Goal: Transaction & Acquisition: Purchase product/service

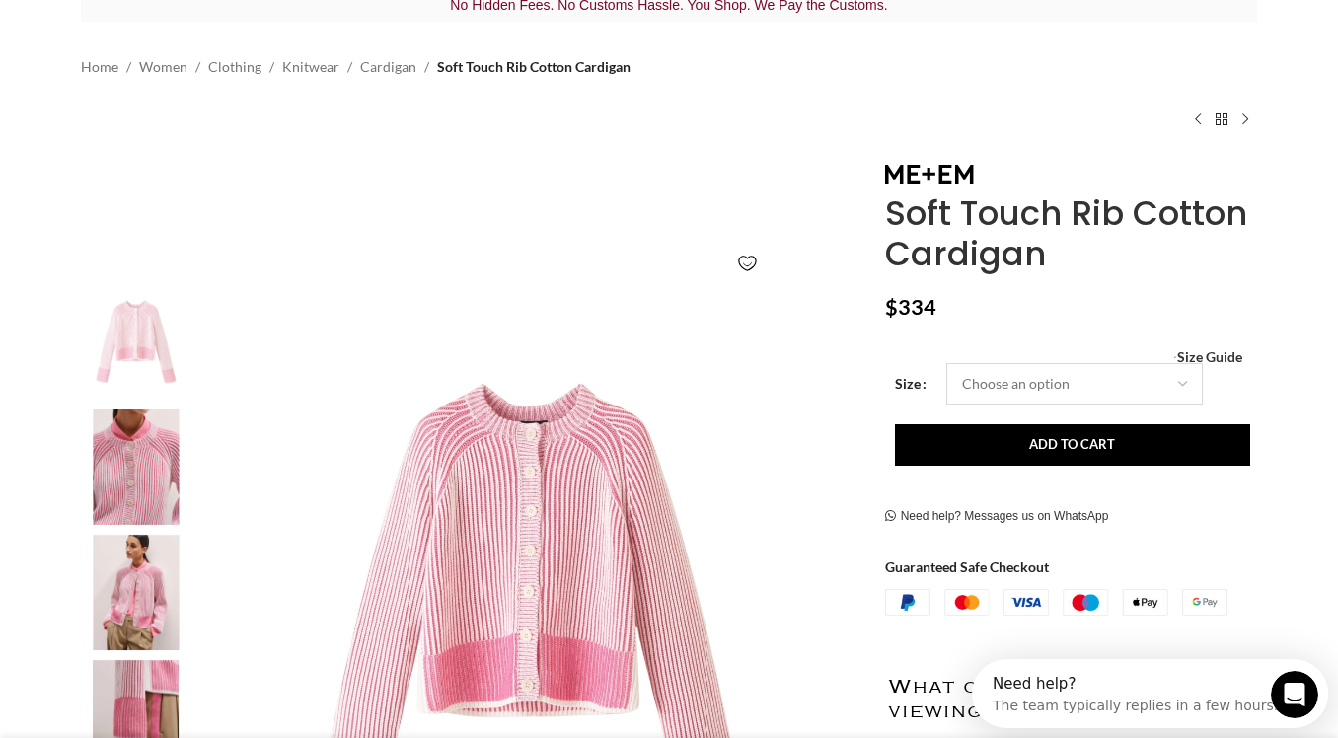
select select "12-uk"
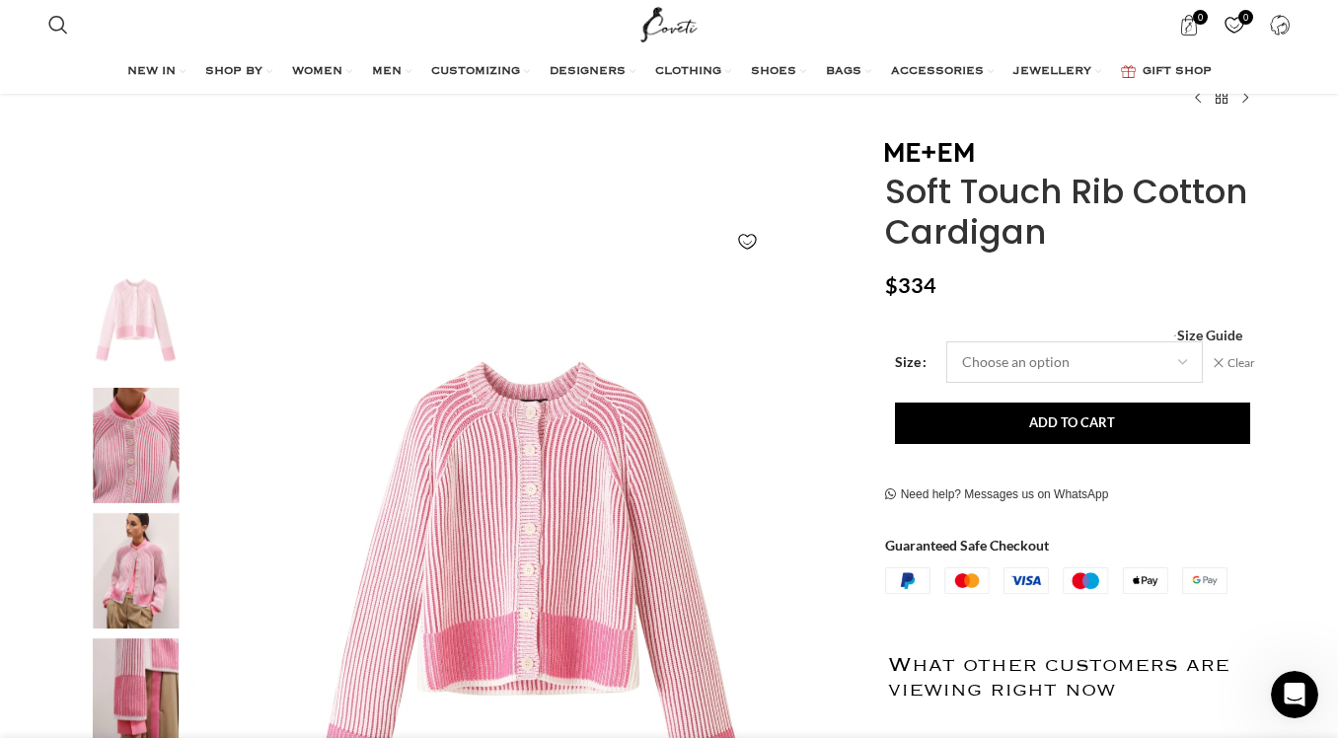
scroll to position [167, 0]
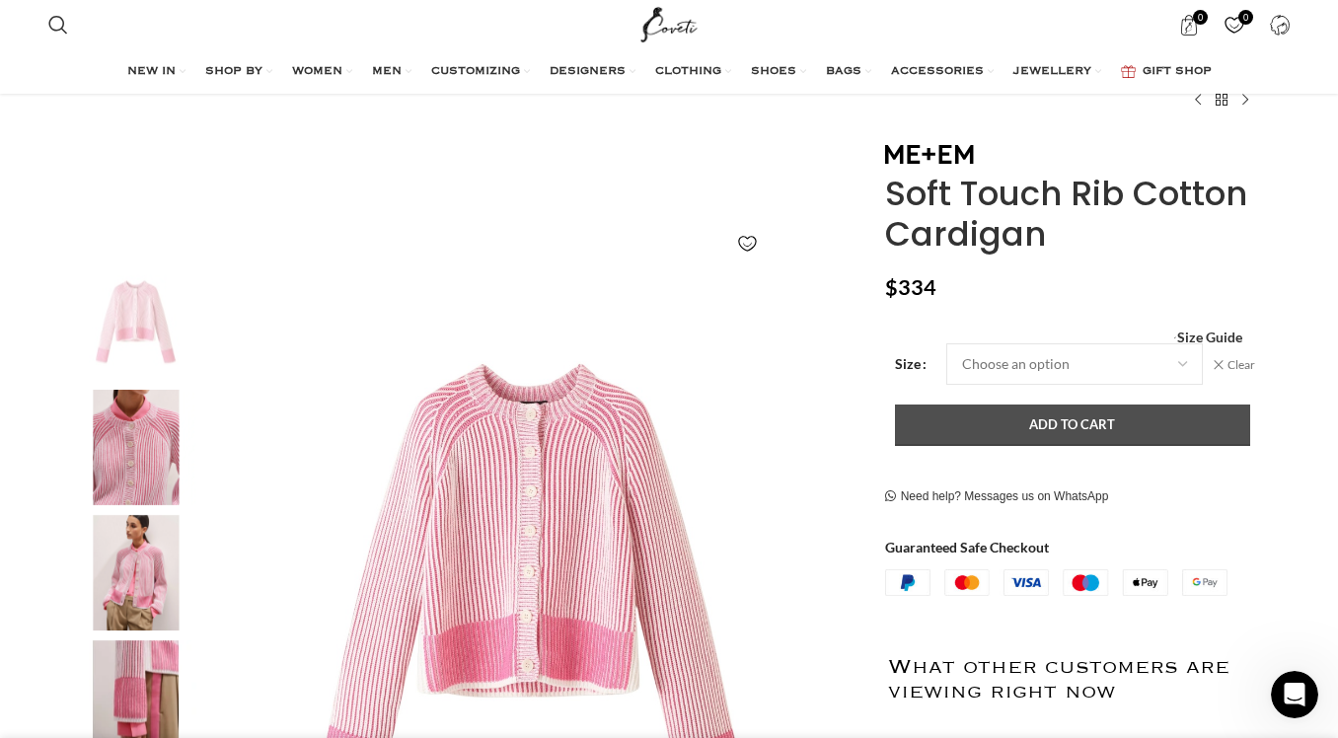
click at [1079, 418] on button "Add to cart" at bounding box center [1072, 424] width 355 height 41
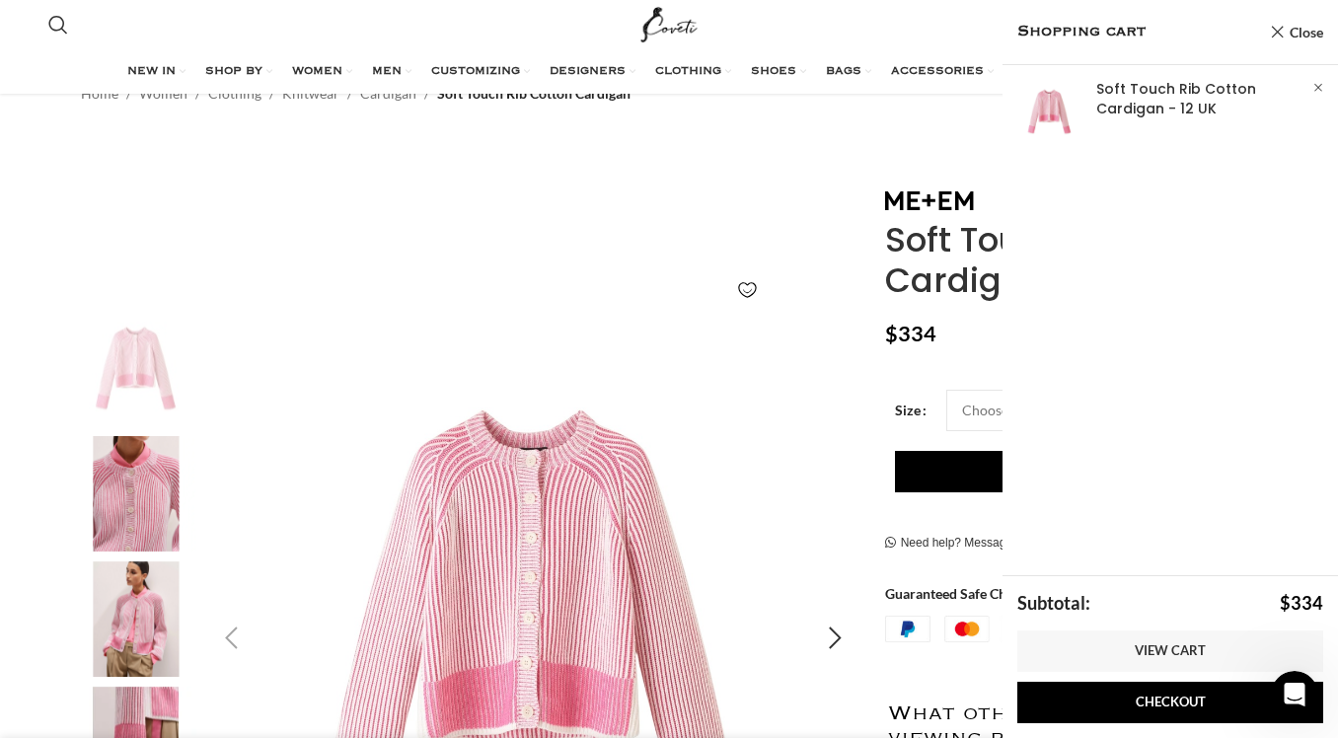
scroll to position [0, 1454]
click at [483, 179] on div "No Hidden Fees. No Customs Hassle. You Shop. We Pay the Customs. Home Women Clo…" at bounding box center [669, 102] width 1176 height 174
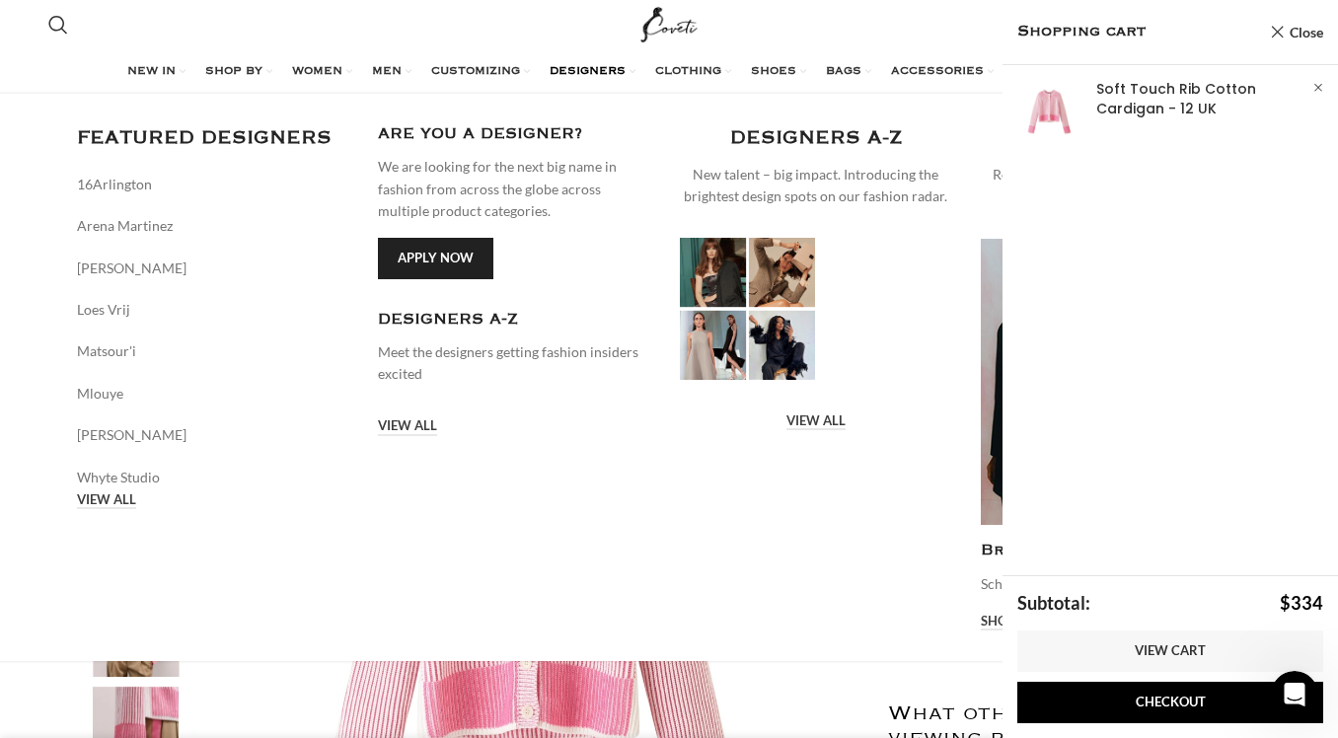
click at [586, 68] on span "DESIGNERS" at bounding box center [587, 72] width 76 height 16
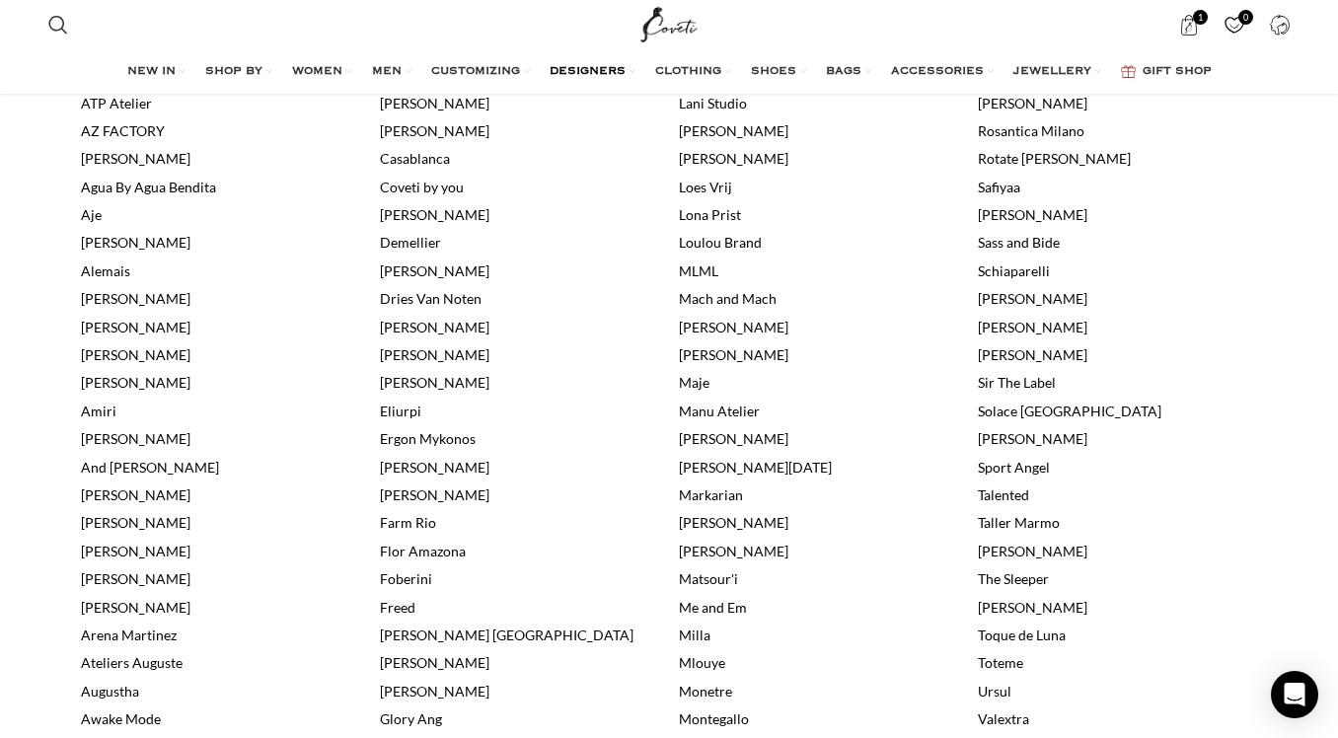
scroll to position [458, 0]
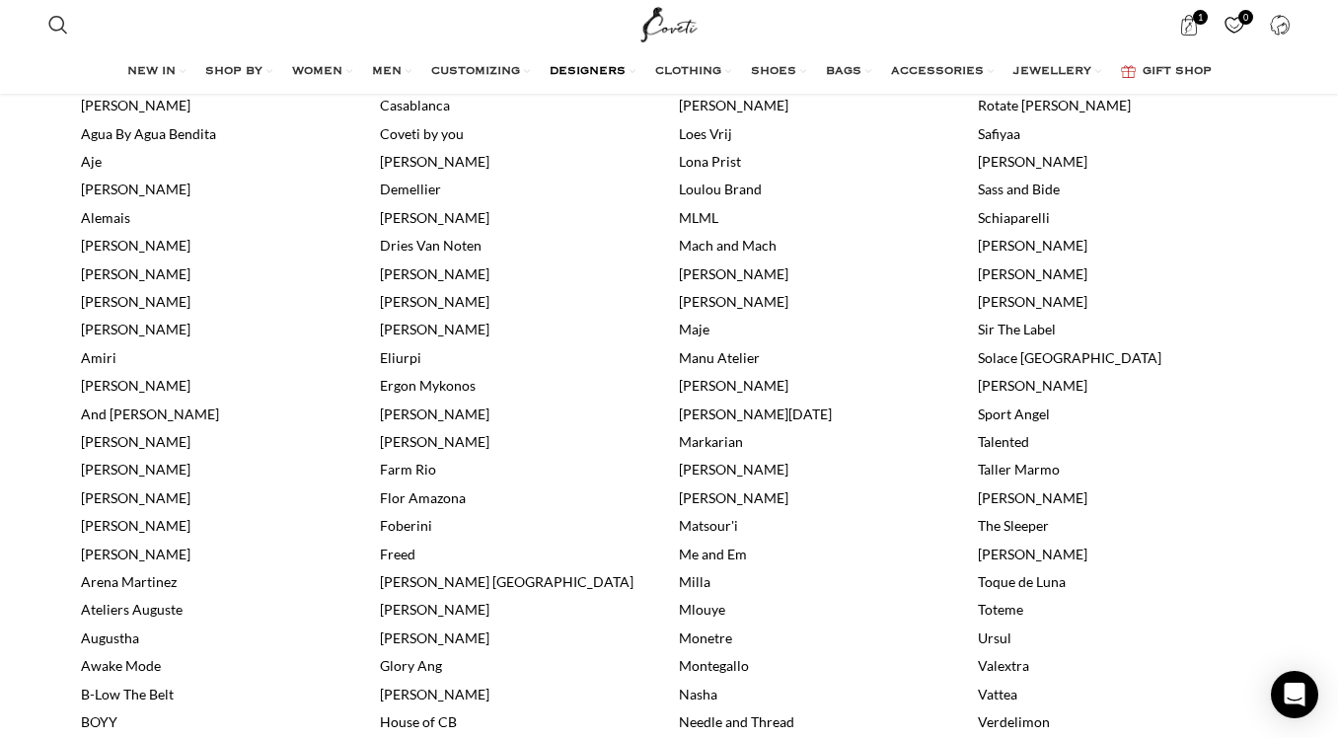
click at [708, 546] on link "Me and Em" at bounding box center [713, 554] width 68 height 17
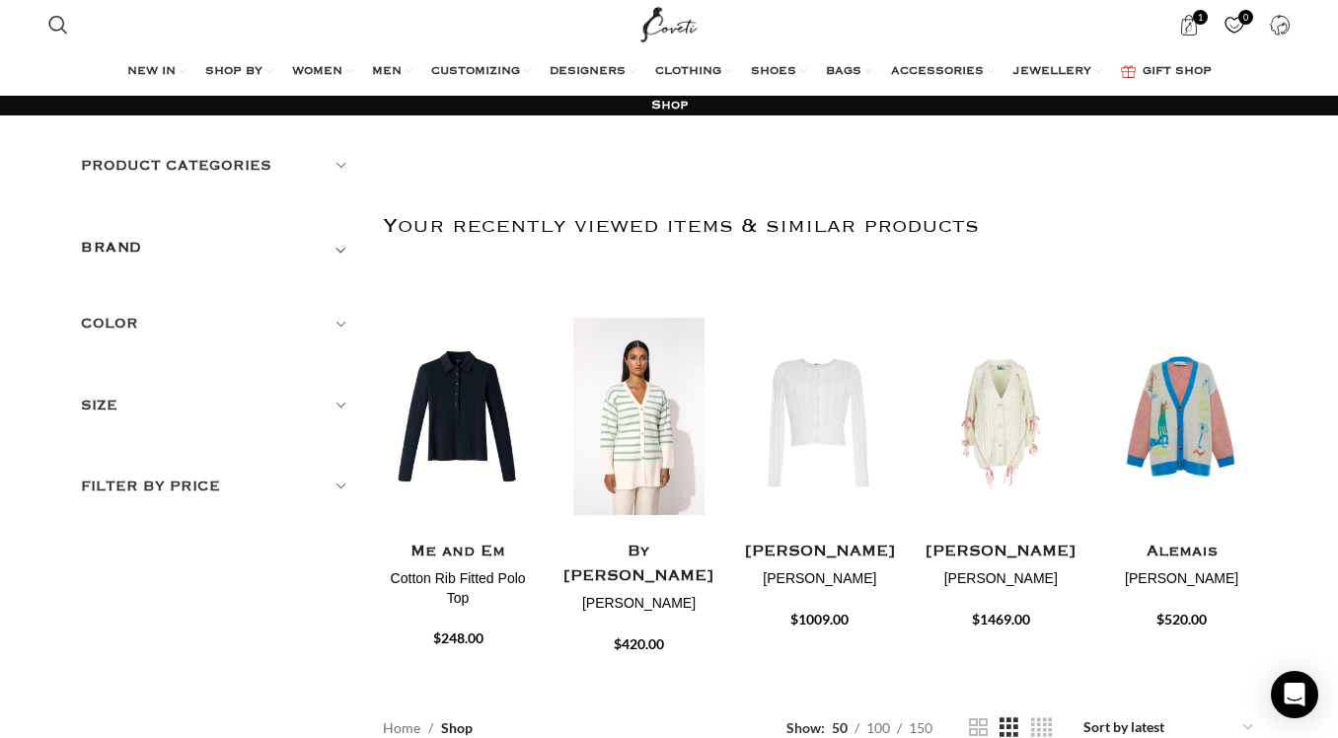
click at [340, 402] on h5 "Size" at bounding box center [217, 406] width 272 height 22
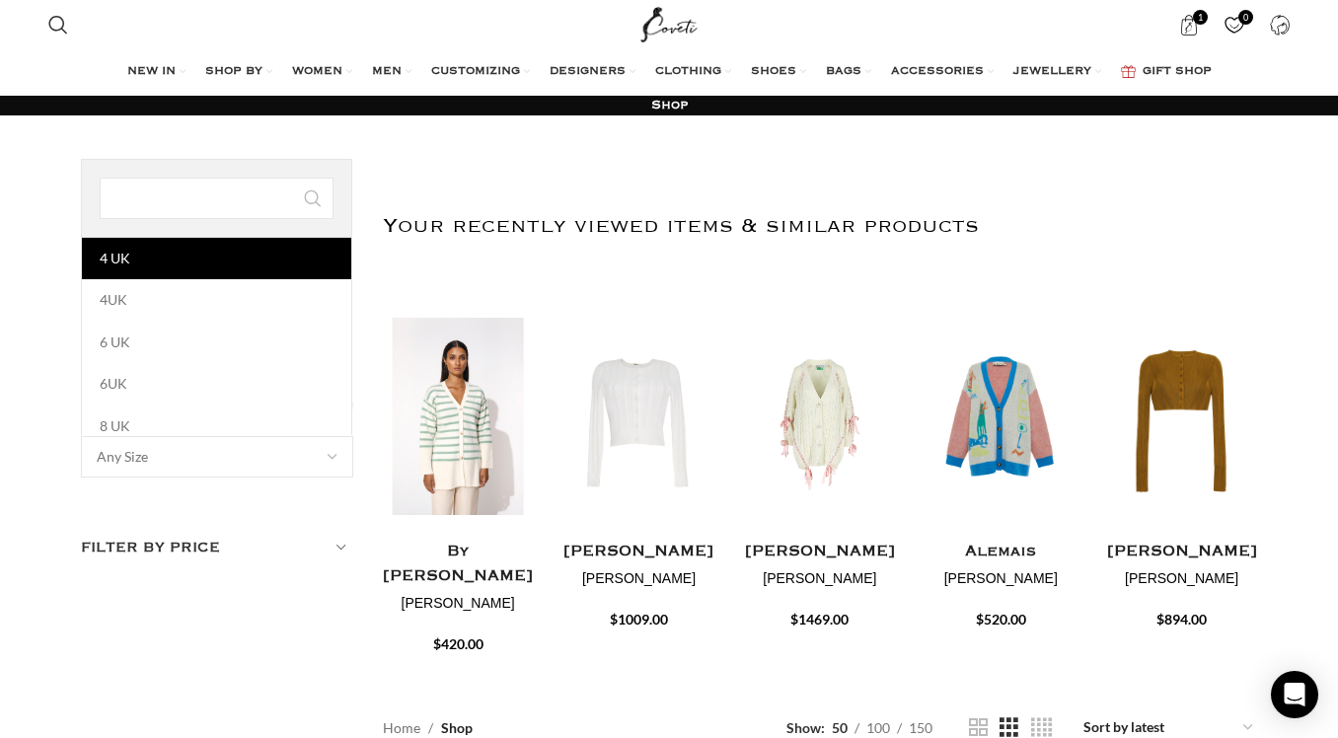
click at [330, 452] on span at bounding box center [332, 456] width 41 height 41
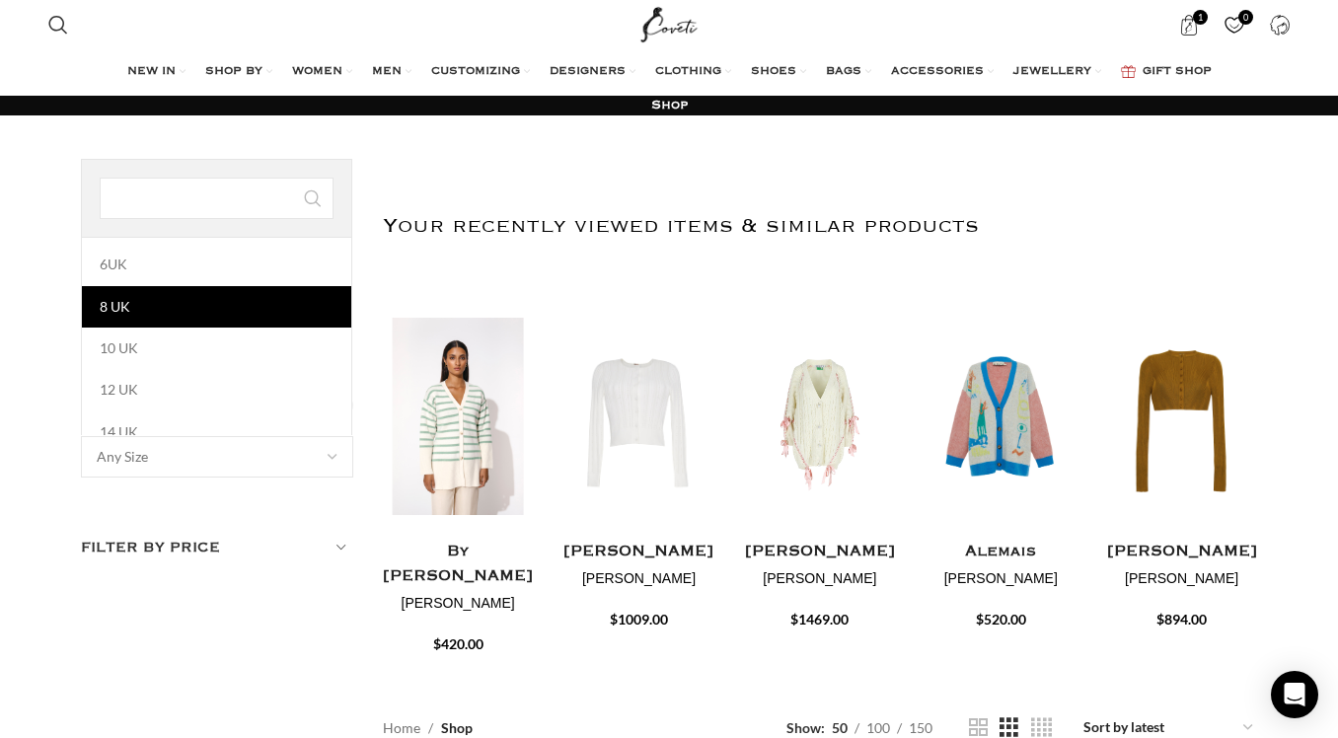
scroll to position [117, 0]
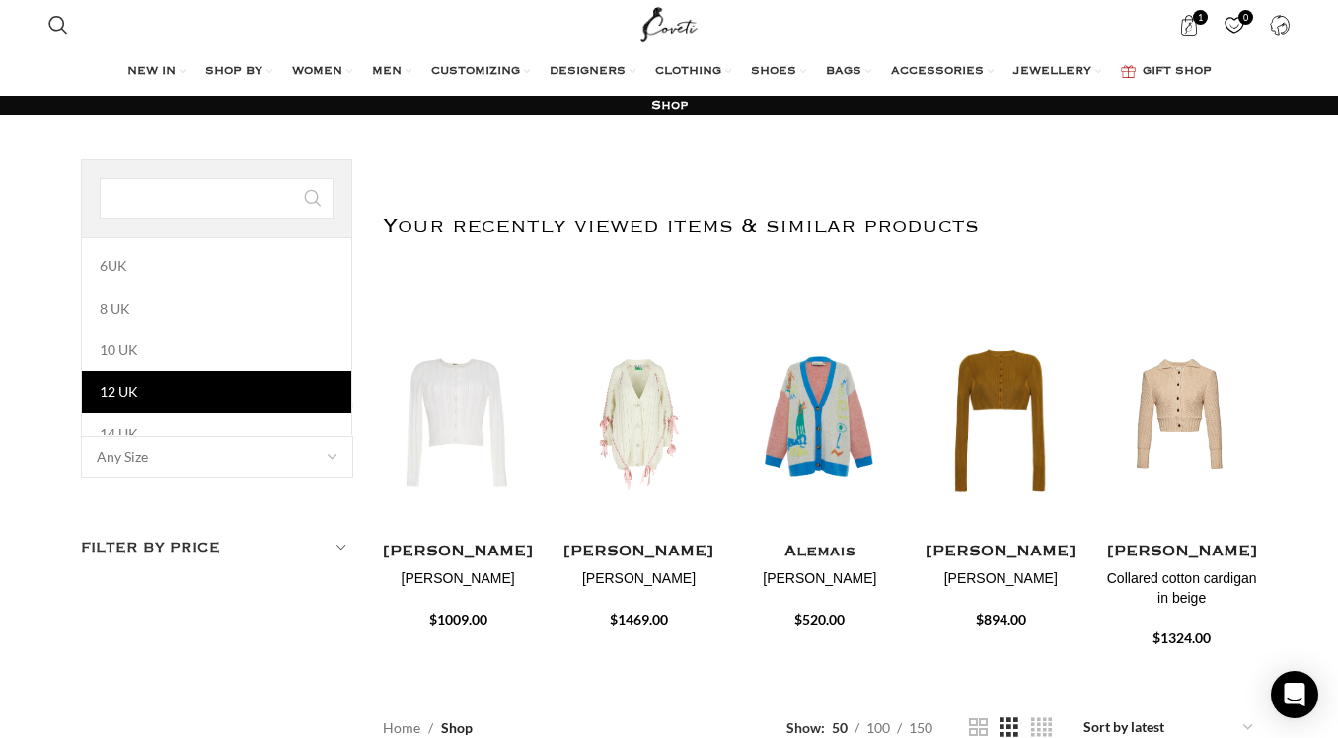
select select "12-uk"
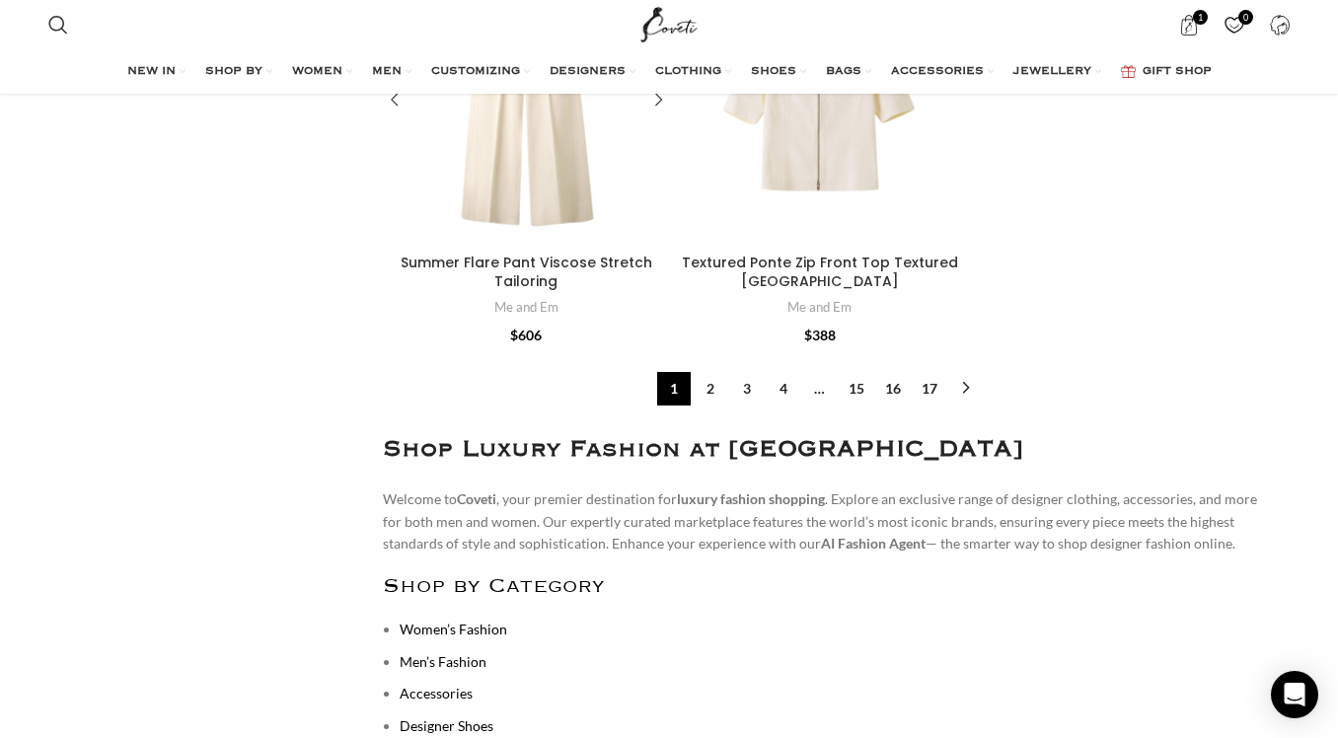
scroll to position [6897, 0]
click at [708, 371] on link "2" at bounding box center [711, 388] width 34 height 34
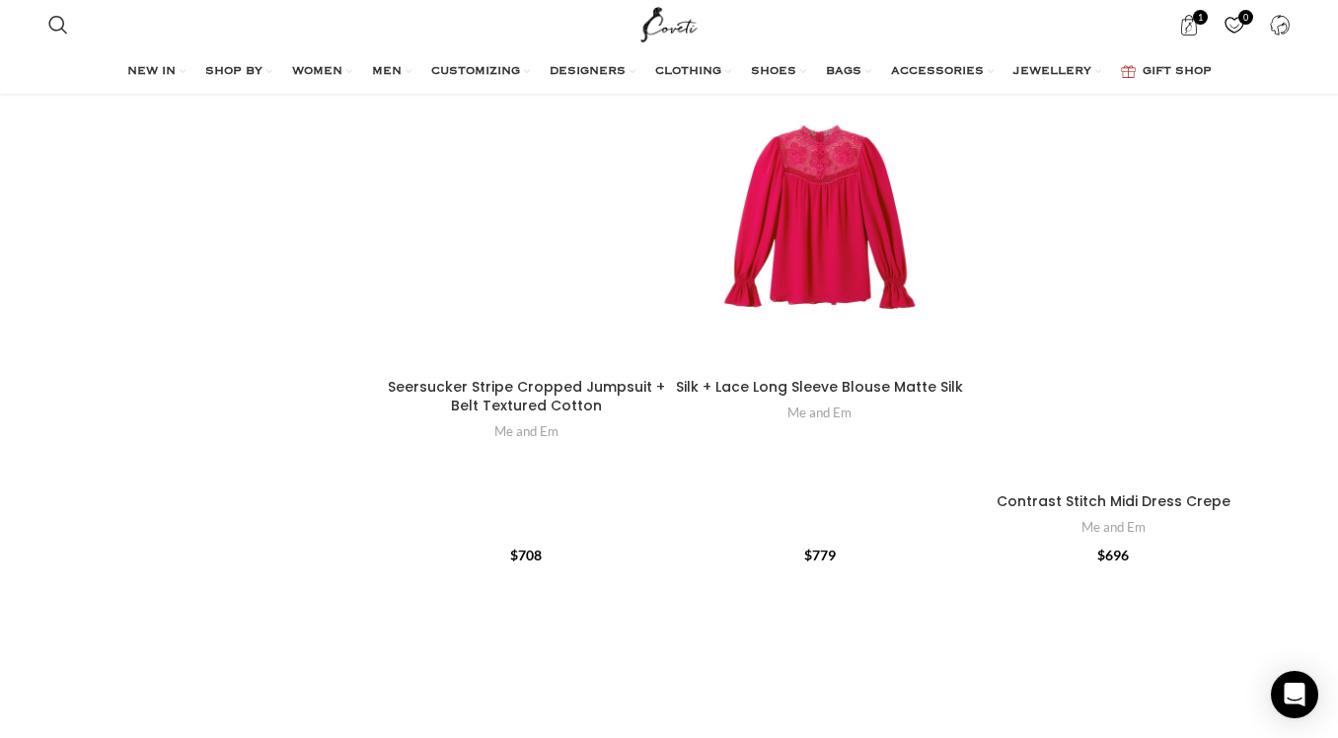
scroll to position [1682, 0]
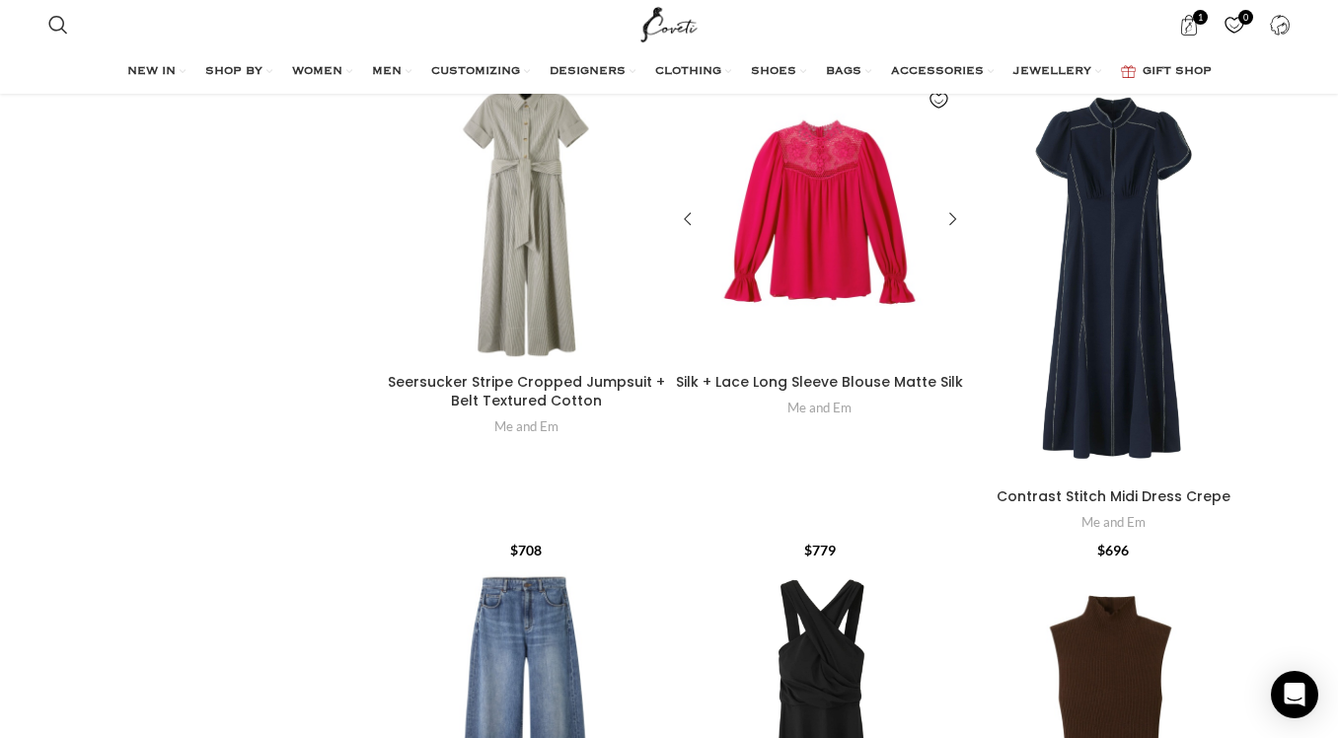
click at [819, 241] on div "Silk + Lace Long Sleeve Blouse\aMatte Silk" at bounding box center [819, 220] width 41 height 288
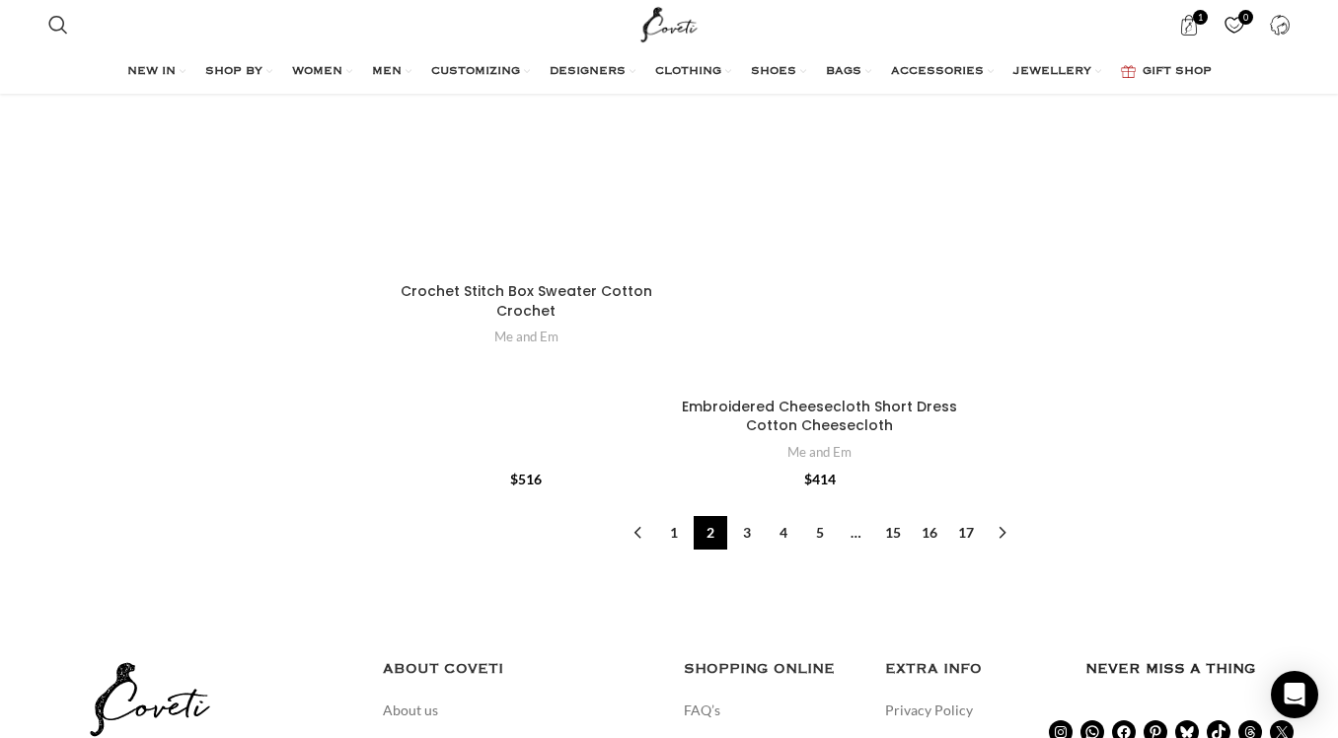
scroll to position [7977, 0]
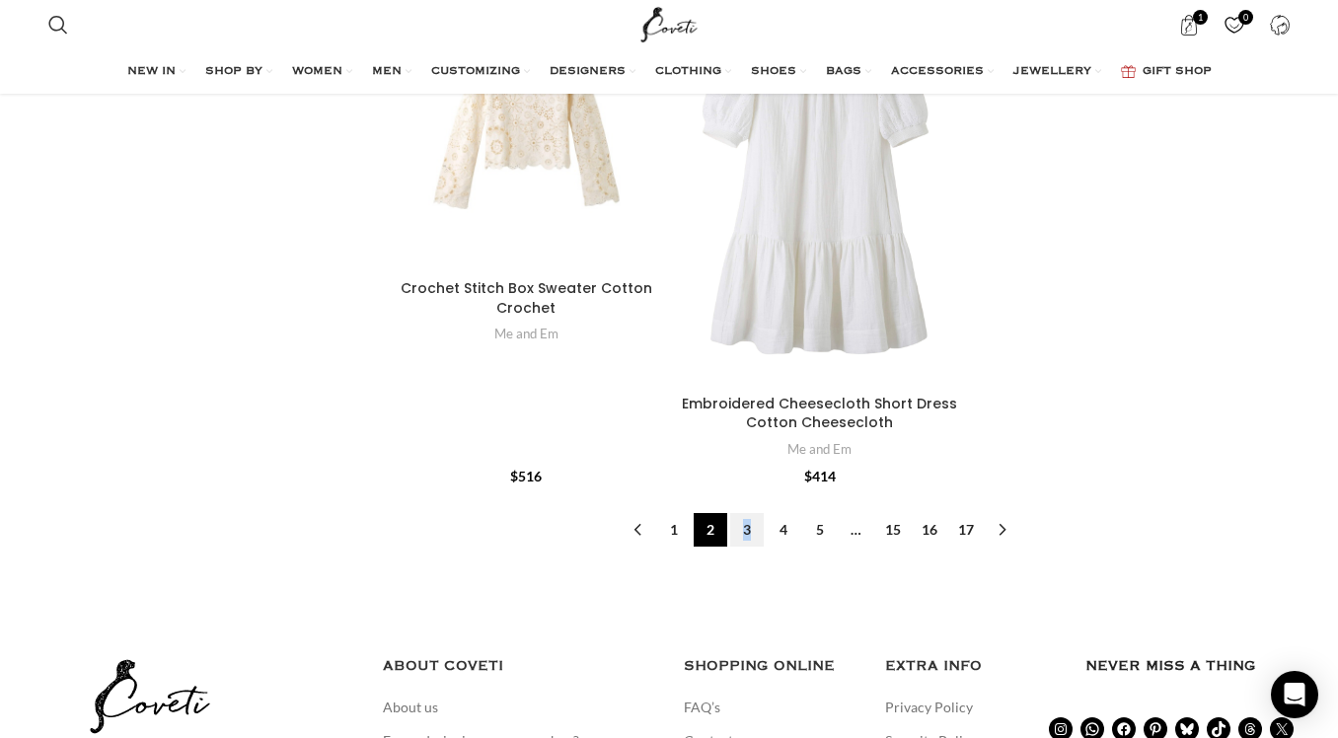
click at [745, 513] on link "3" at bounding box center [747, 530] width 34 height 34
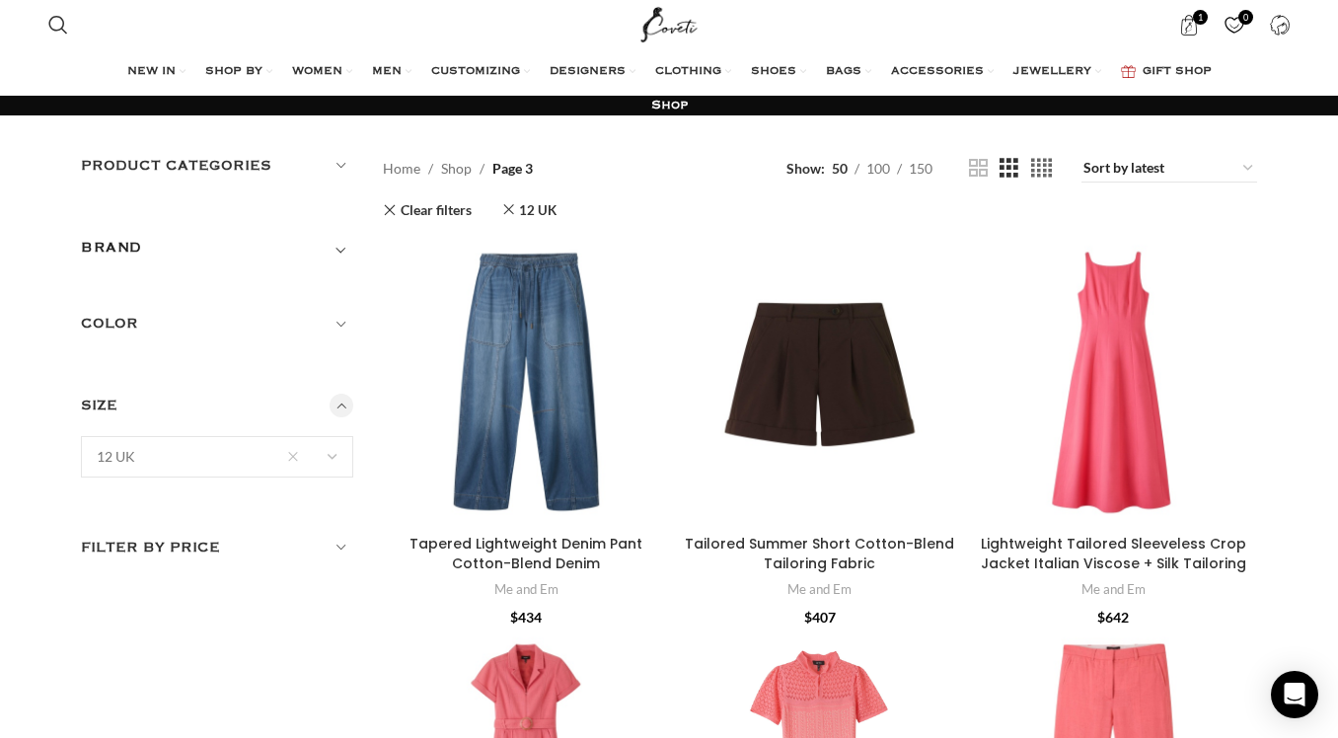
click at [1042, 165] on link "Grid view 4" at bounding box center [1041, 168] width 21 height 25
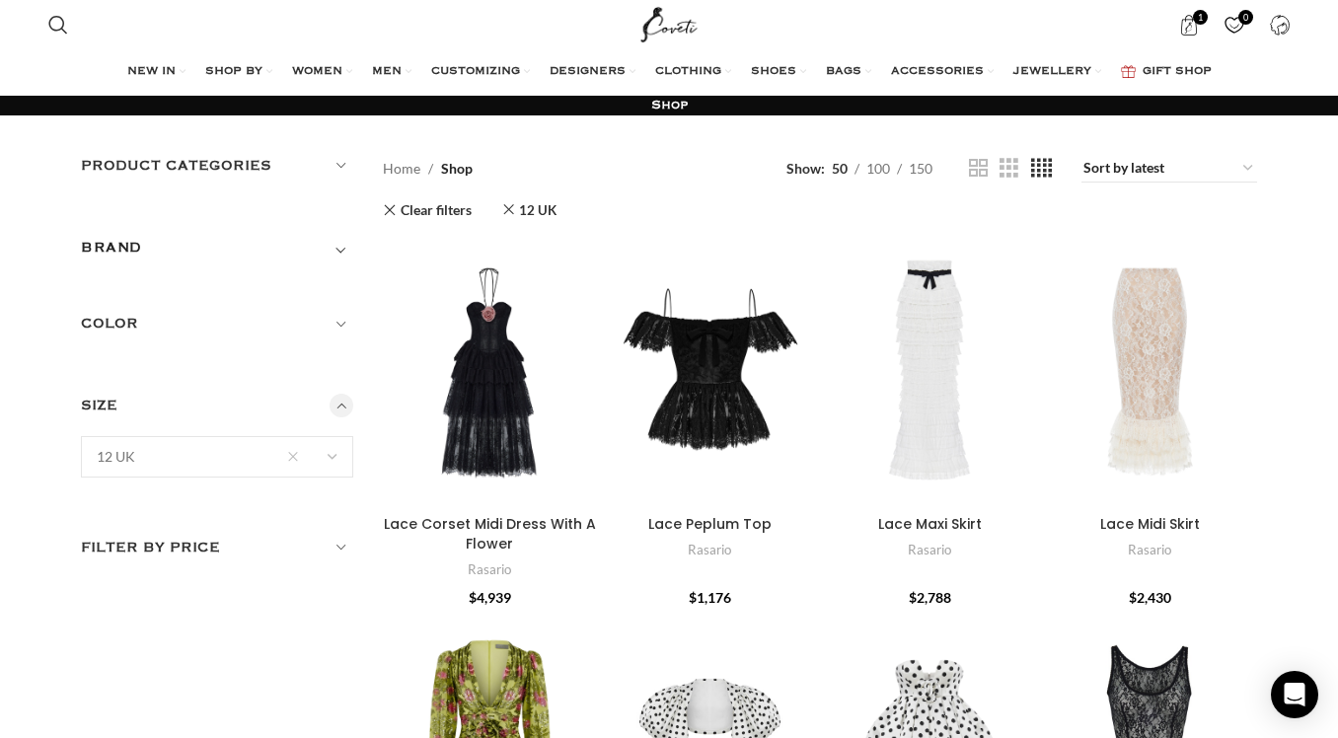
click at [336, 246] on span "Toggle filter" at bounding box center [341, 248] width 24 height 24
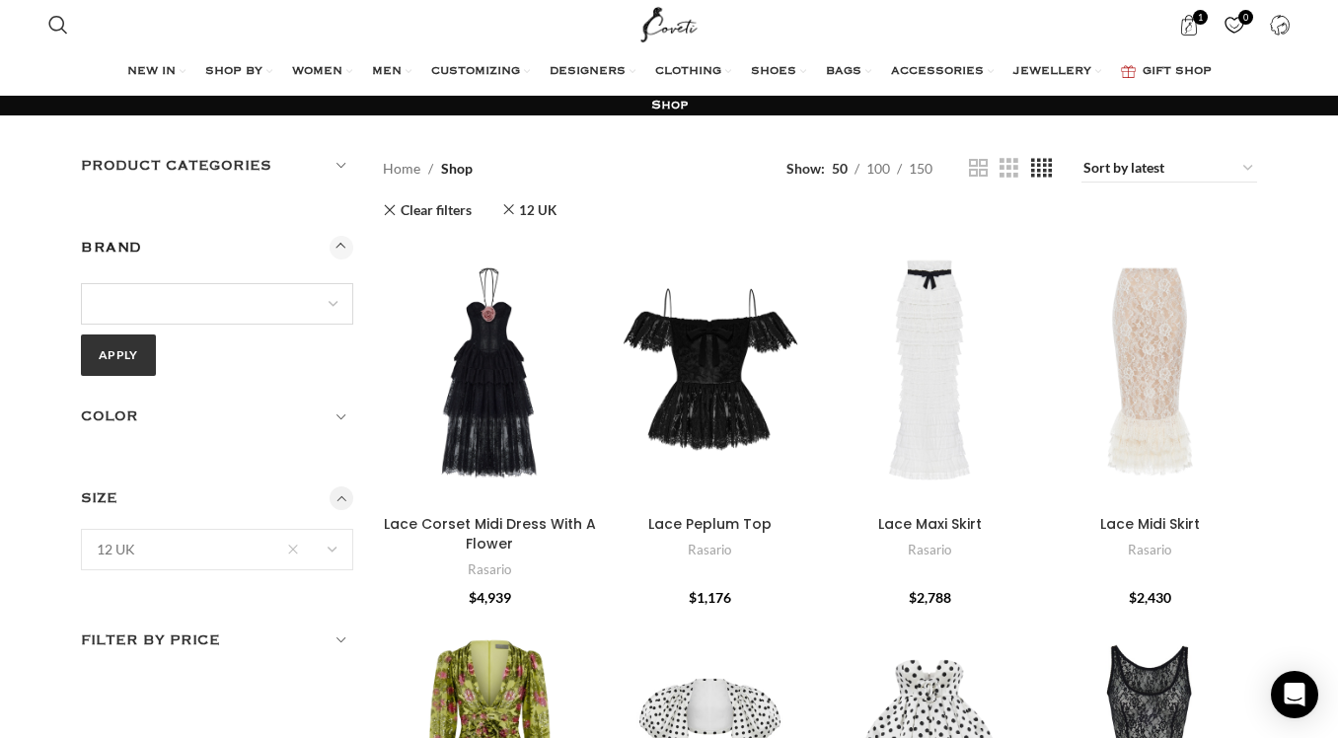
select select "me-and-em"
click at [129, 346] on button "Apply" at bounding box center [118, 354] width 75 height 41
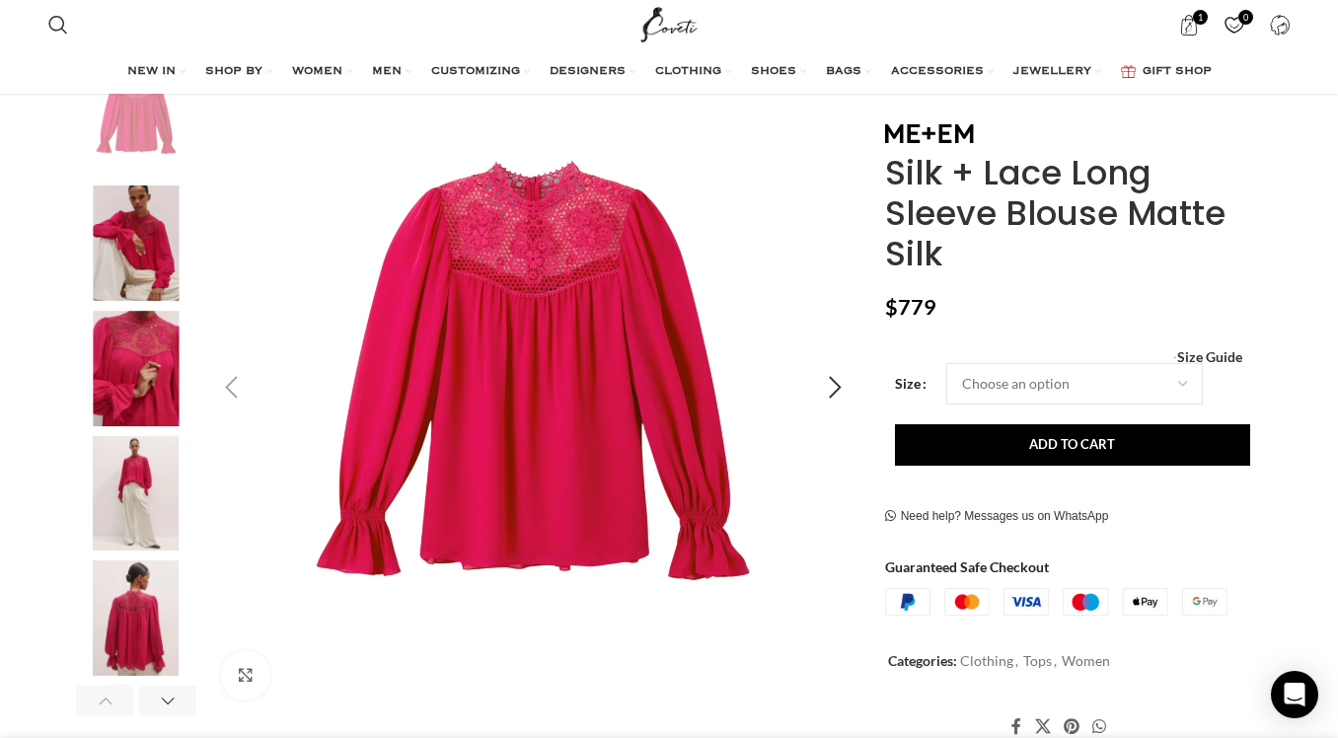
scroll to position [0, 208]
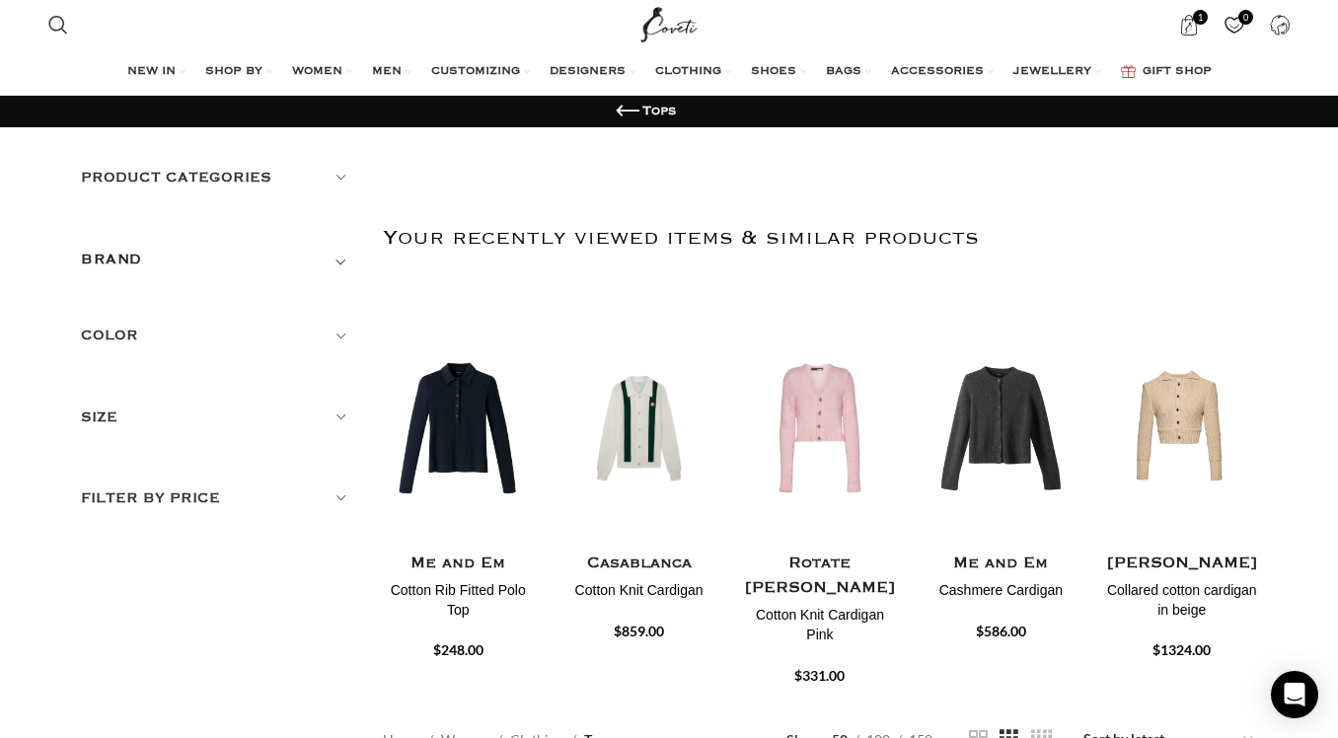
click at [342, 256] on span "Toggle filter" at bounding box center [341, 260] width 24 height 24
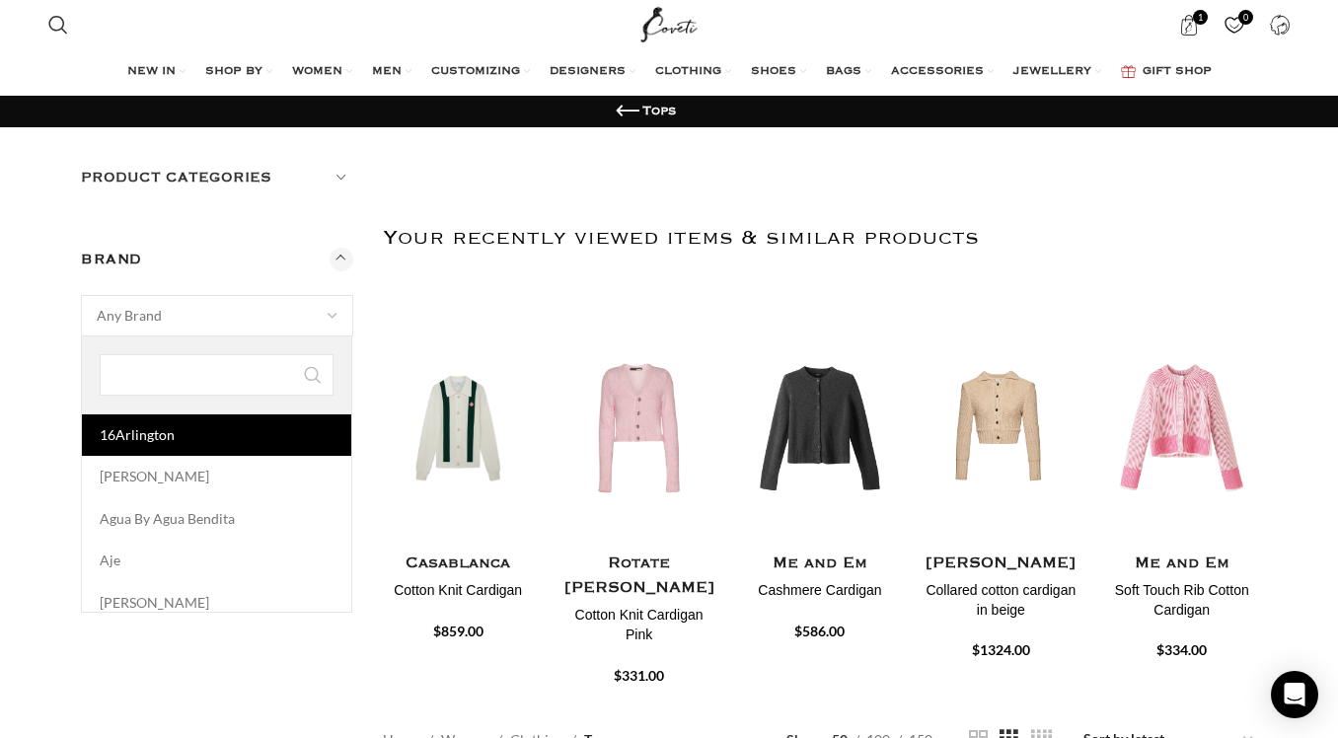
click at [183, 312] on span "Any Brand" at bounding box center [217, 315] width 270 height 39
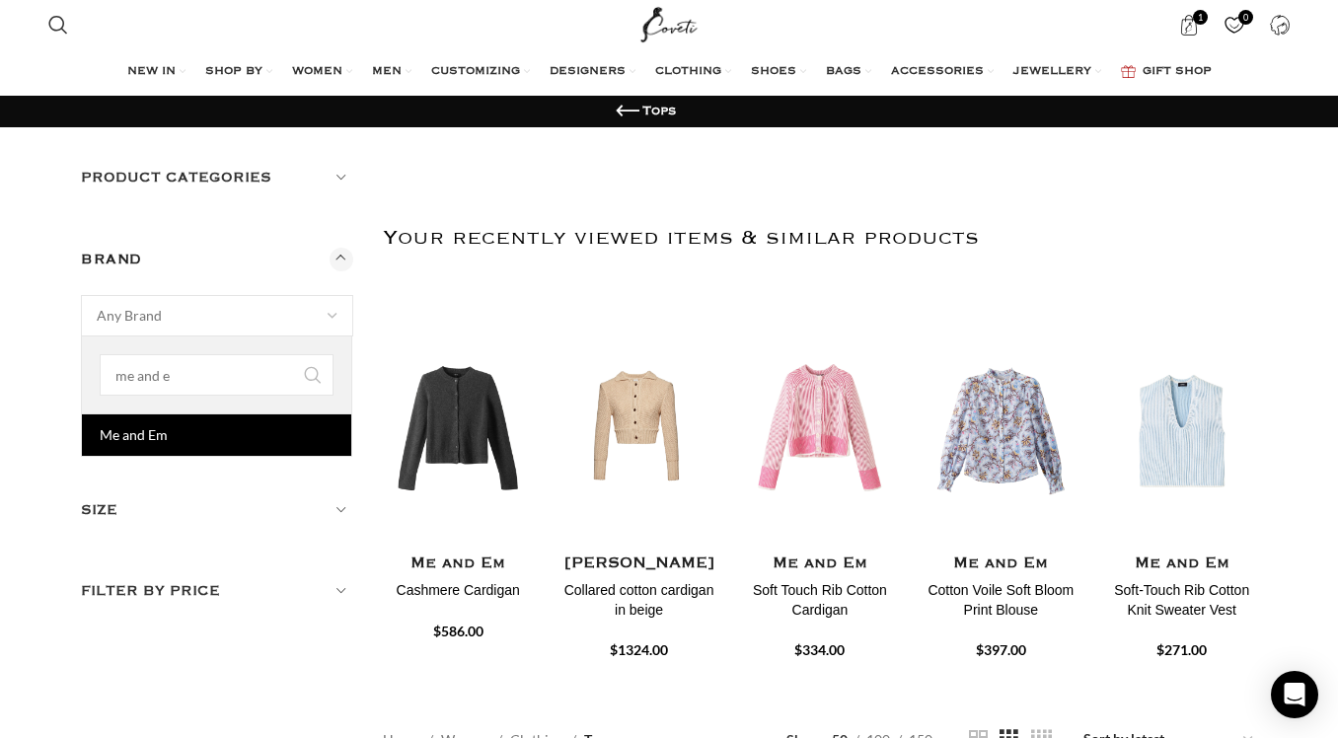
type input "me and em"
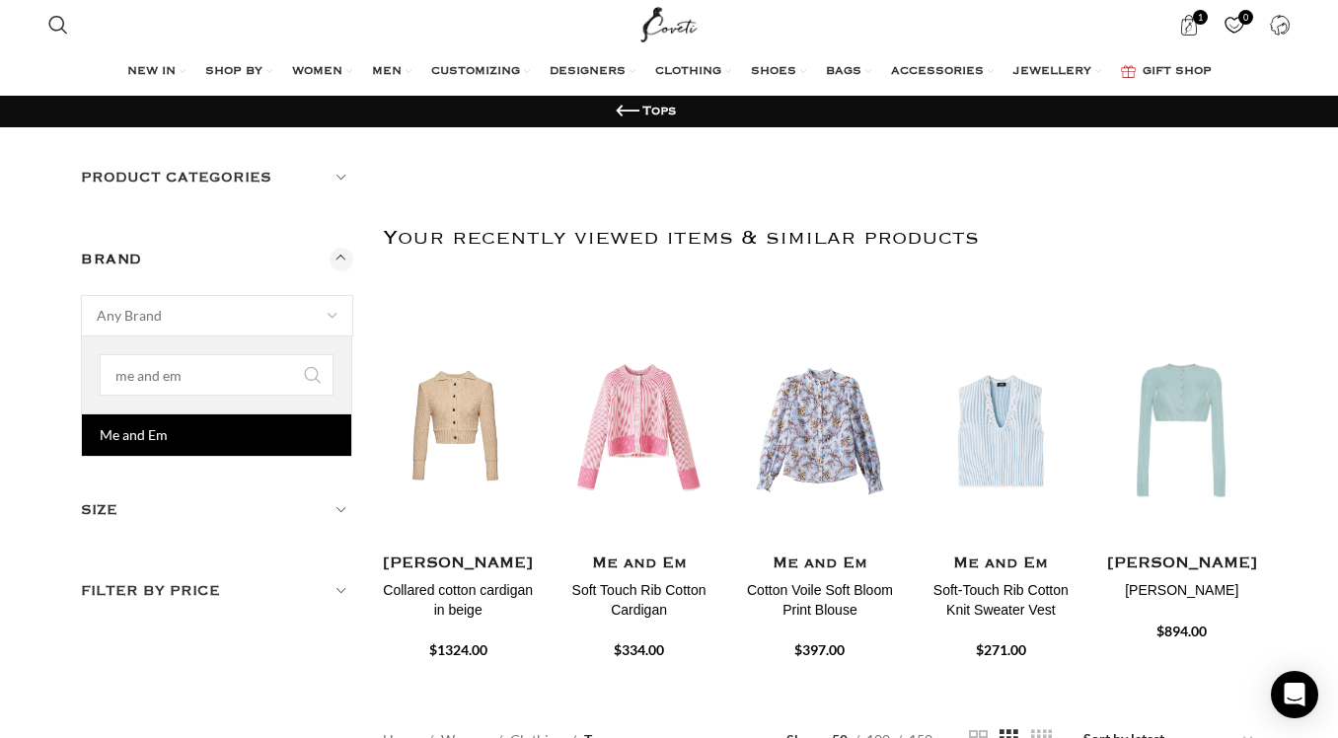
select select "me-and-em"
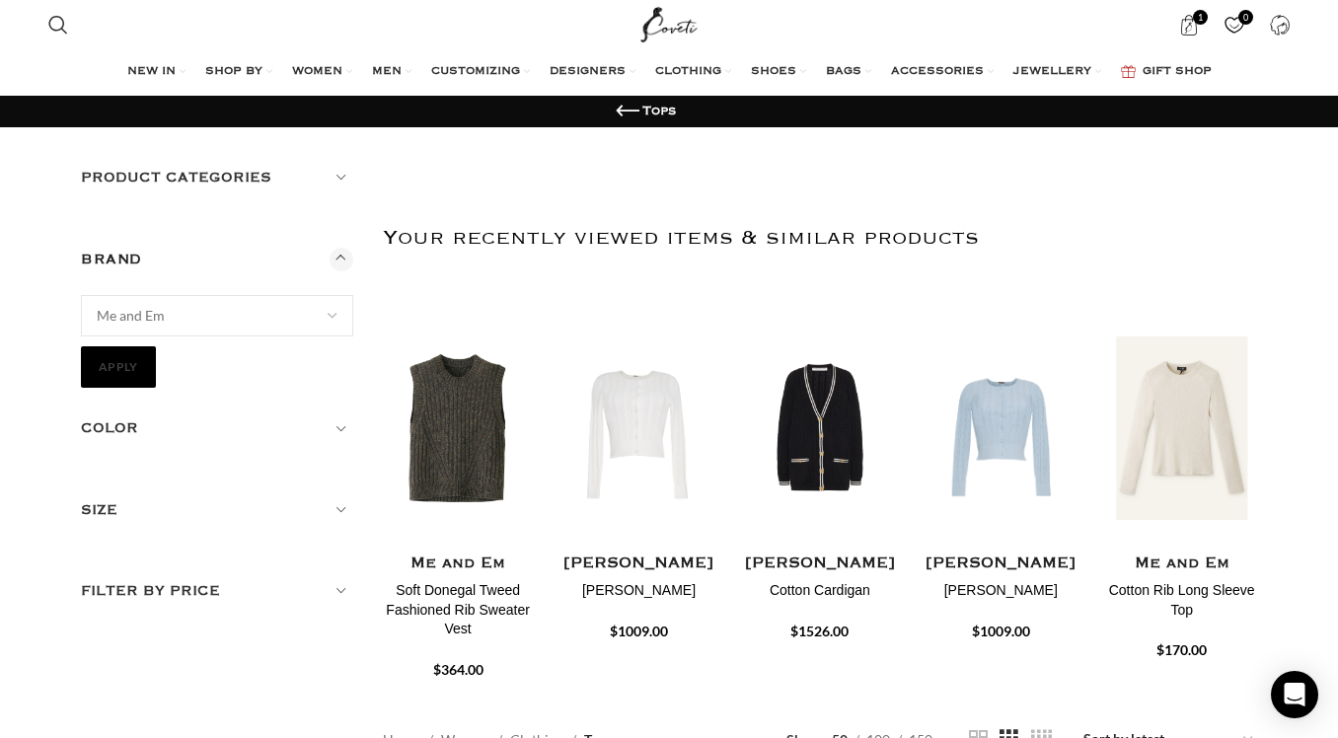
click at [127, 366] on button "Apply" at bounding box center [118, 366] width 75 height 41
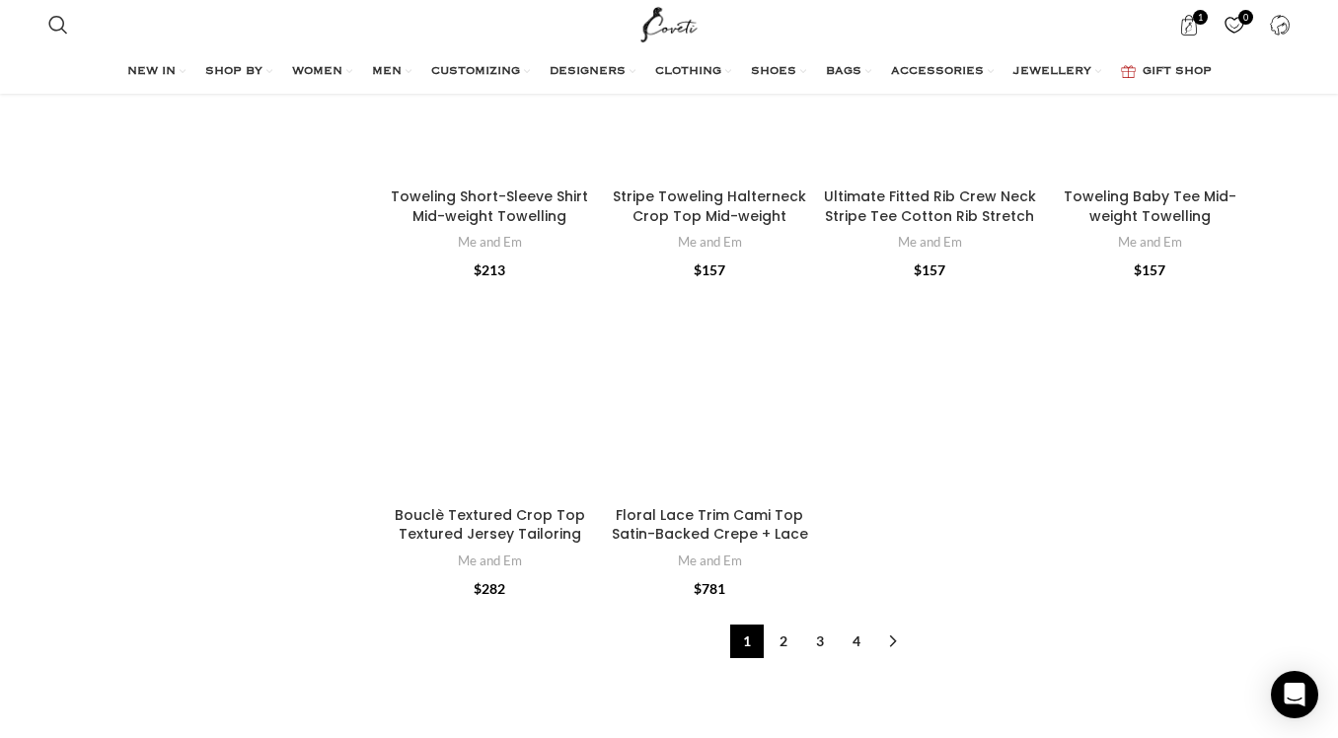
scroll to position [4325, 0]
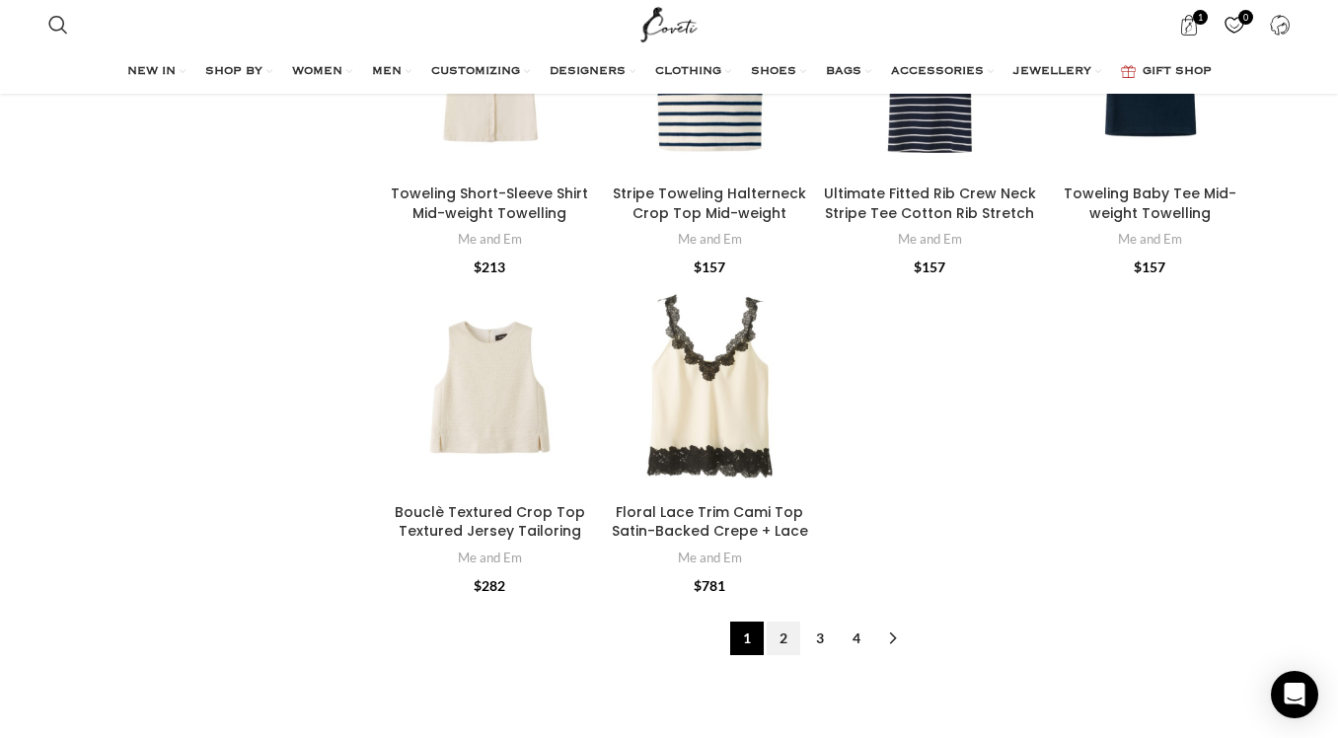
click at [778, 622] on link "2" at bounding box center [784, 639] width 34 height 34
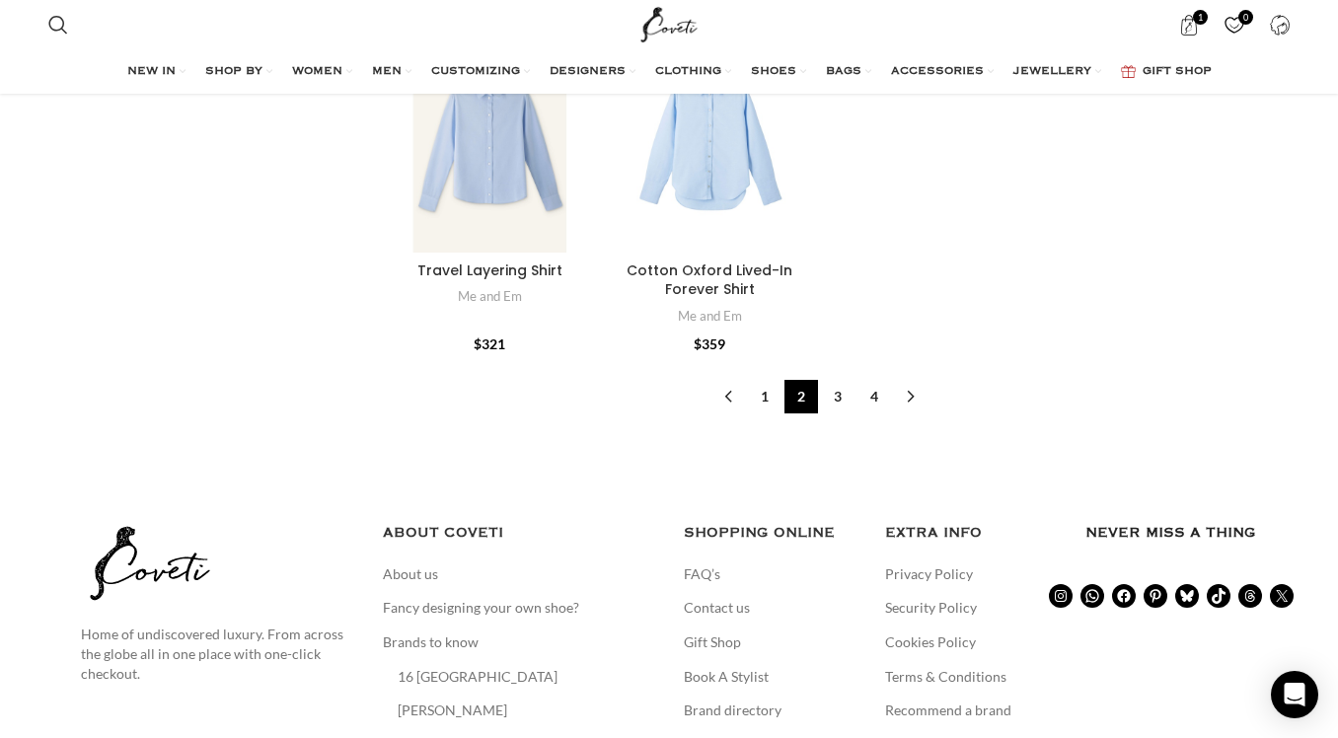
scroll to position [4143, 0]
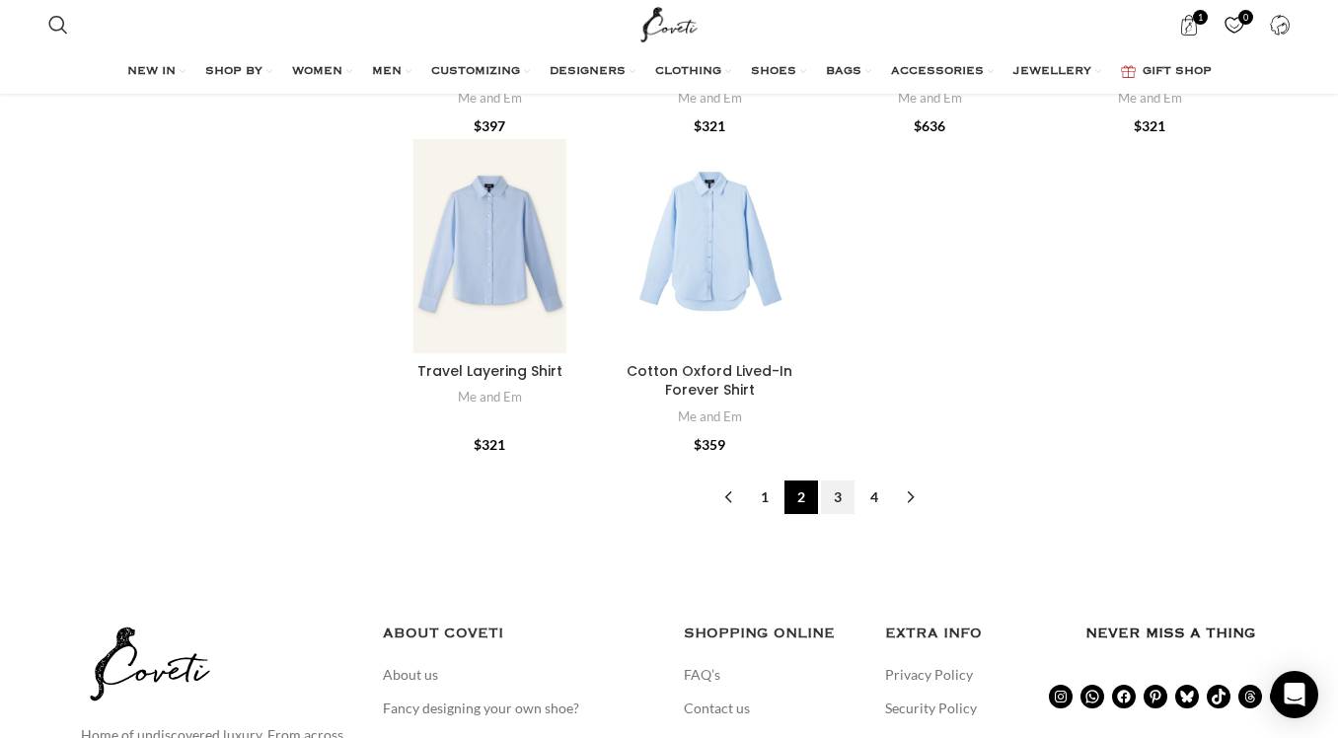
click at [839, 480] on link "3" at bounding box center [838, 497] width 34 height 34
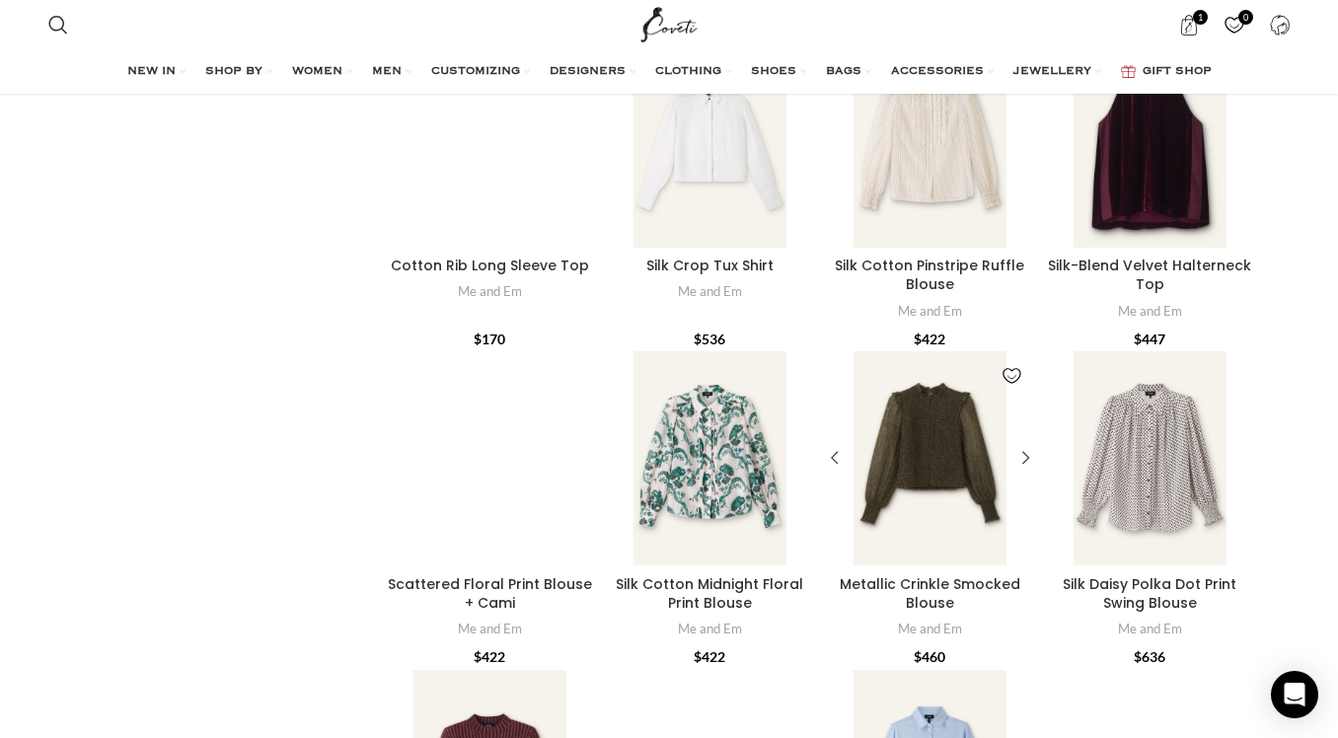
scroll to position [2415, 0]
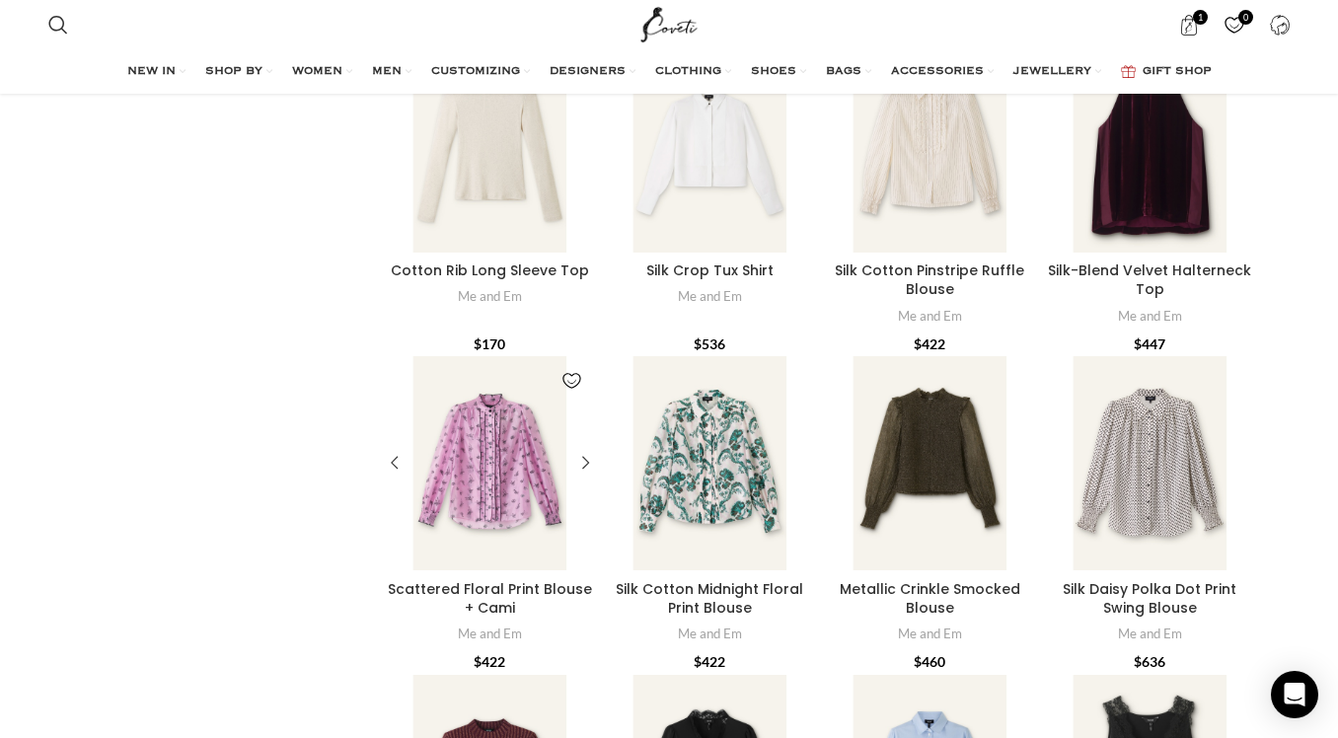
click at [492, 456] on div "Scattered Floral Print Blouse + Cami" at bounding box center [507, 463] width 36 height 214
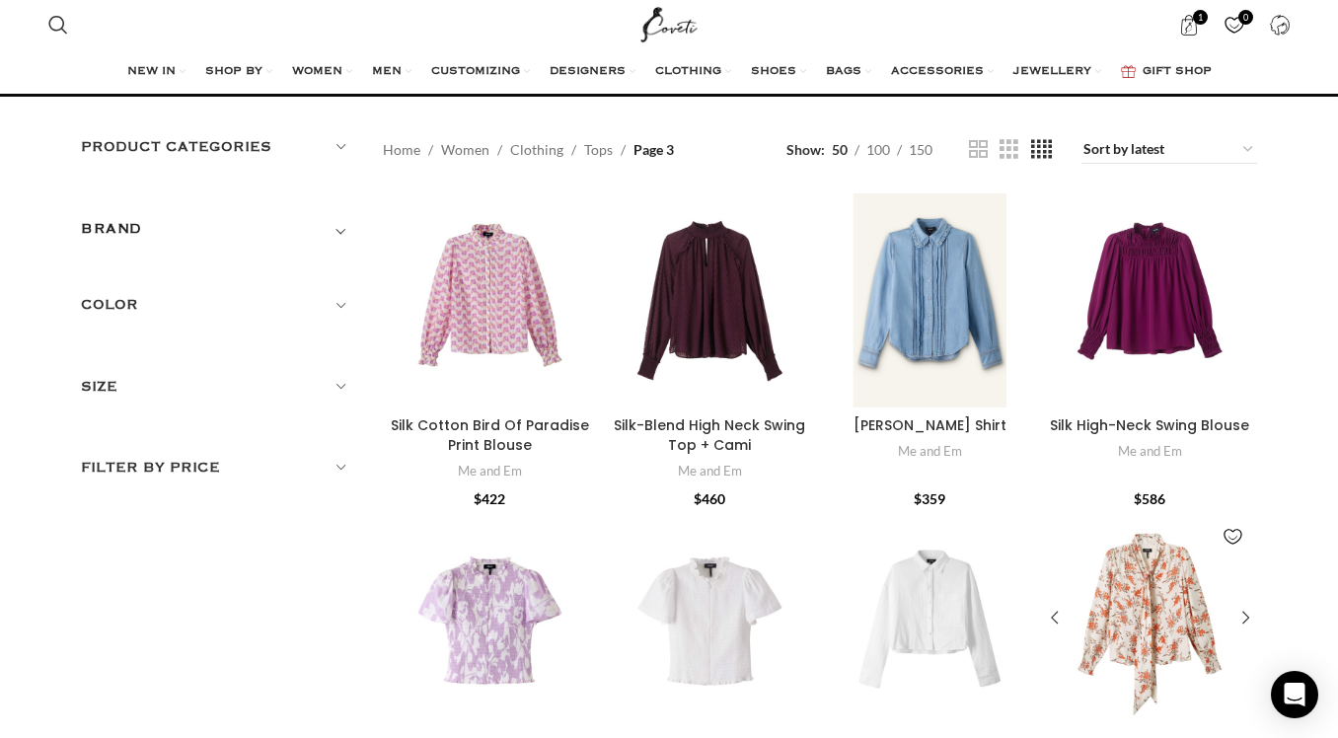
scroll to position [30, 0]
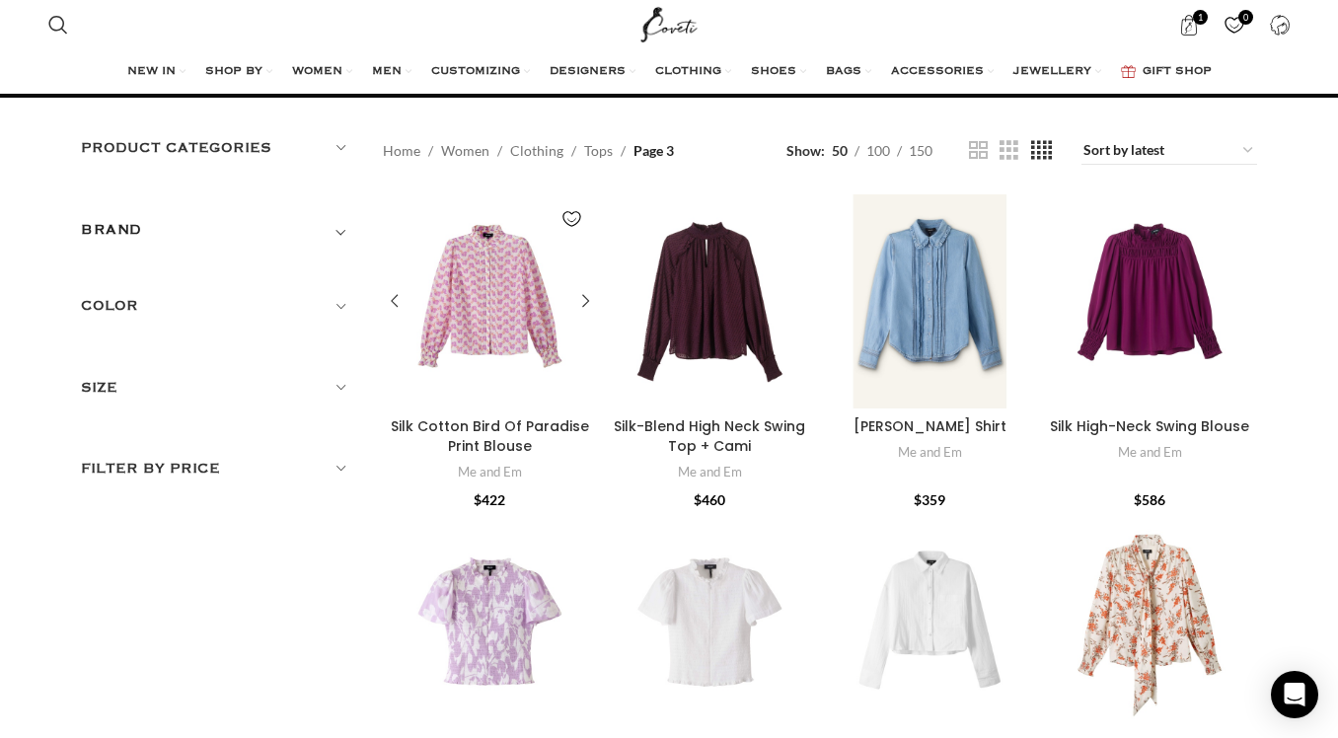
click at [483, 305] on div "Silk Cotton Bird Of Paradise Print Blouse" at bounding box center [472, 301] width 36 height 214
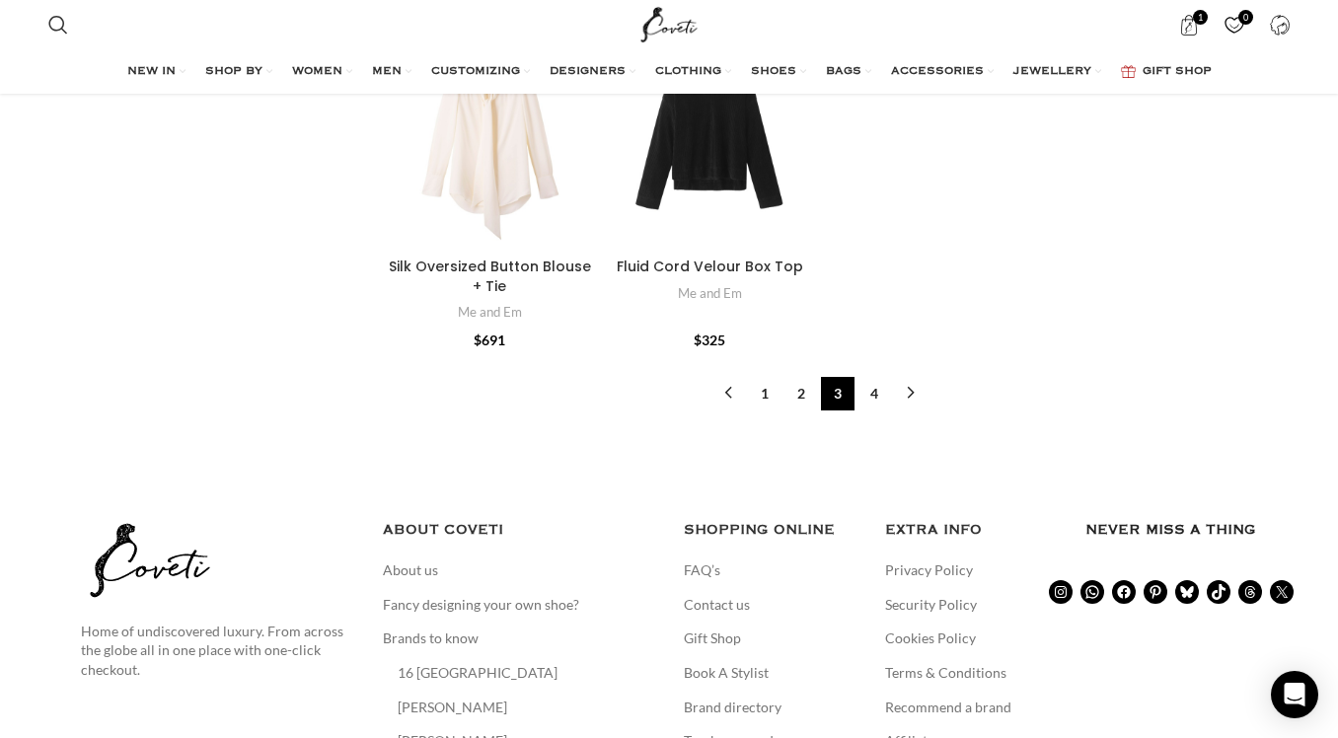
scroll to position [4116, 0]
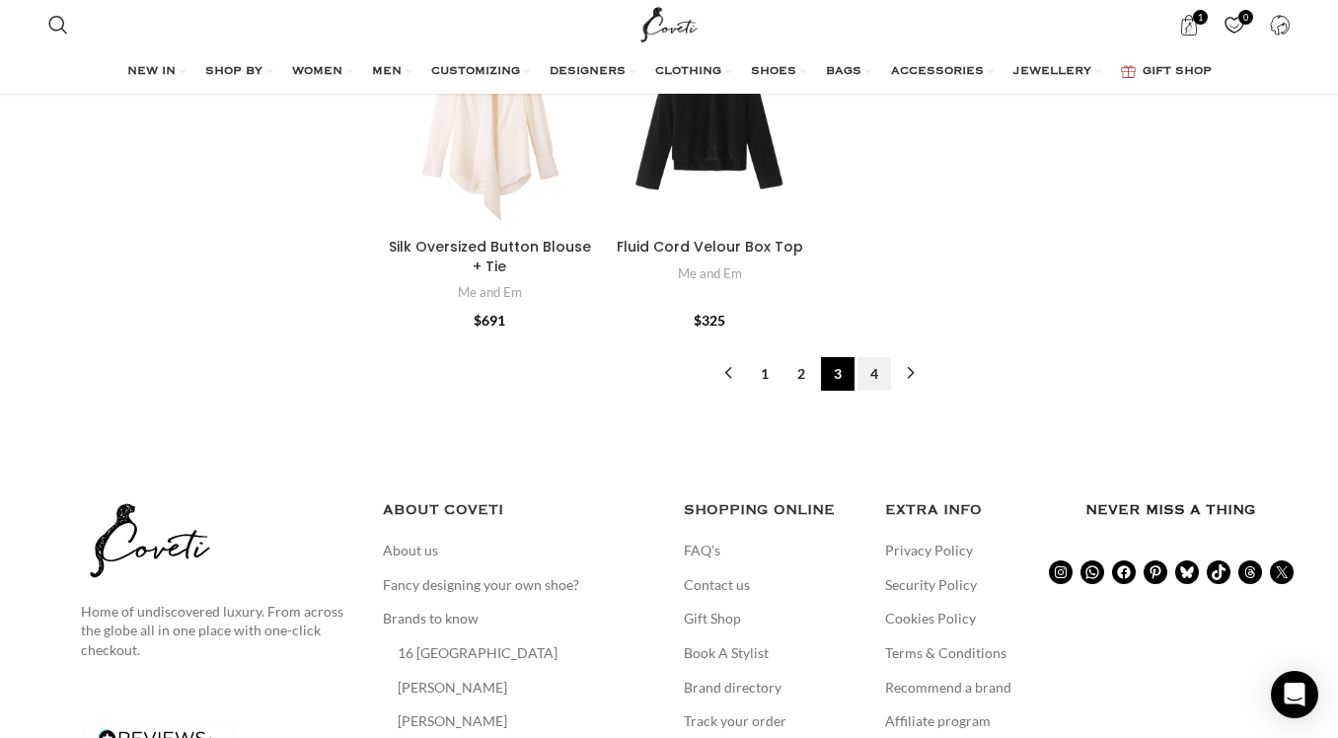
click at [873, 357] on link "4" at bounding box center [874, 374] width 34 height 34
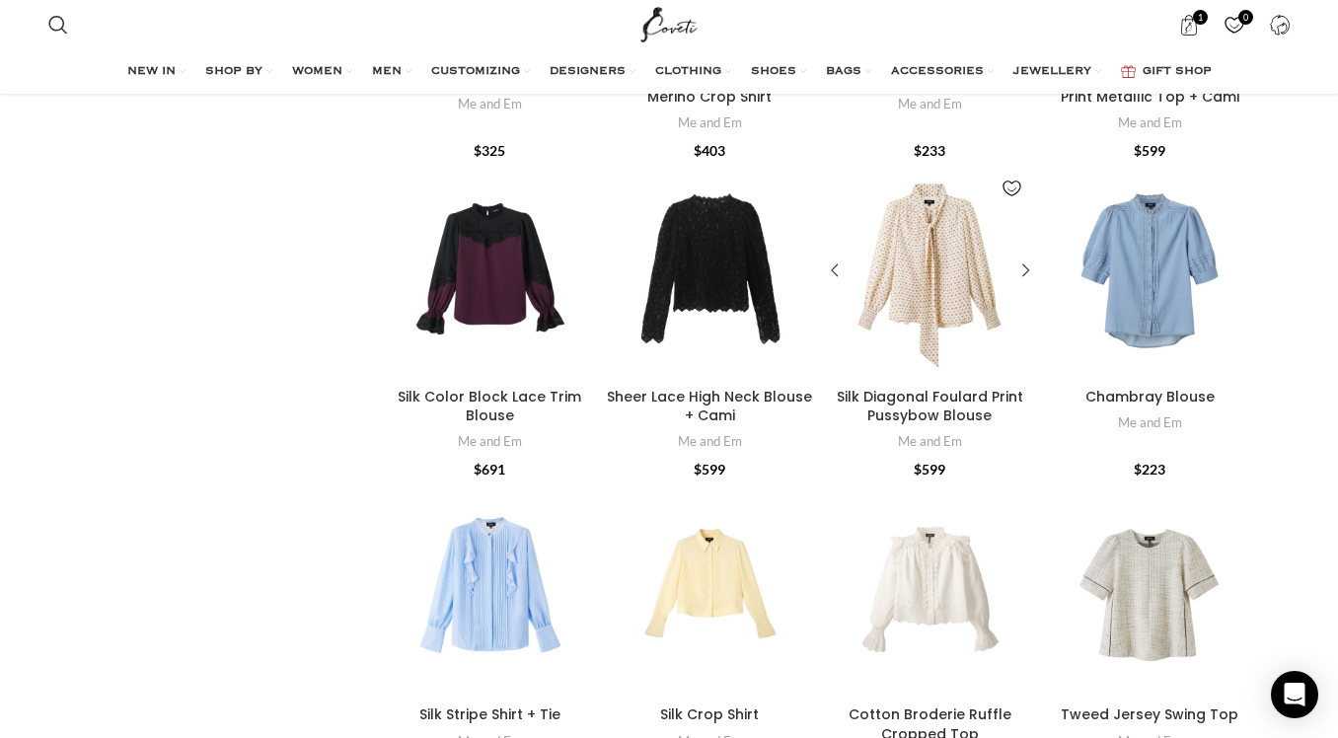
scroll to position [1014, 0]
click at [575, 257] on div "Silk Color Block Lace Trim Blouse" at bounding box center [582, 272] width 30 height 30
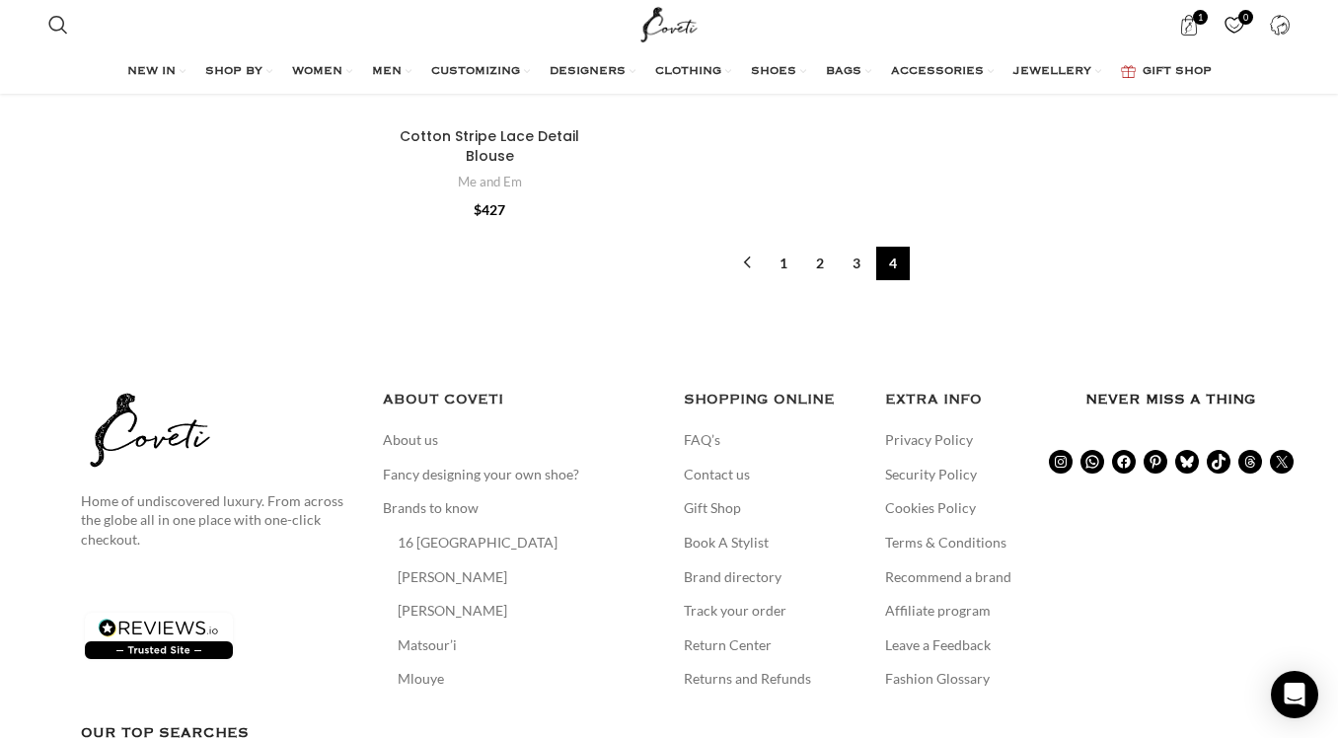
scroll to position [3775, 0]
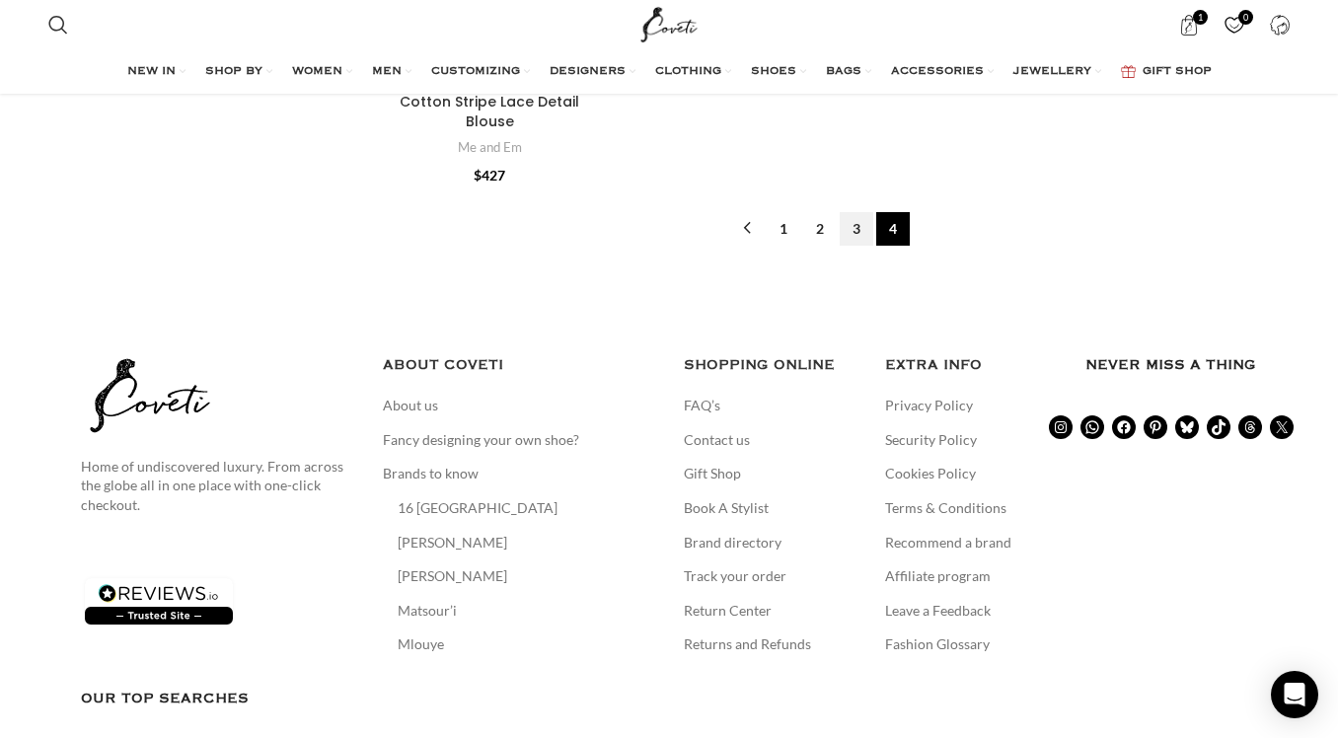
click at [858, 246] on link "3" at bounding box center [857, 229] width 34 height 34
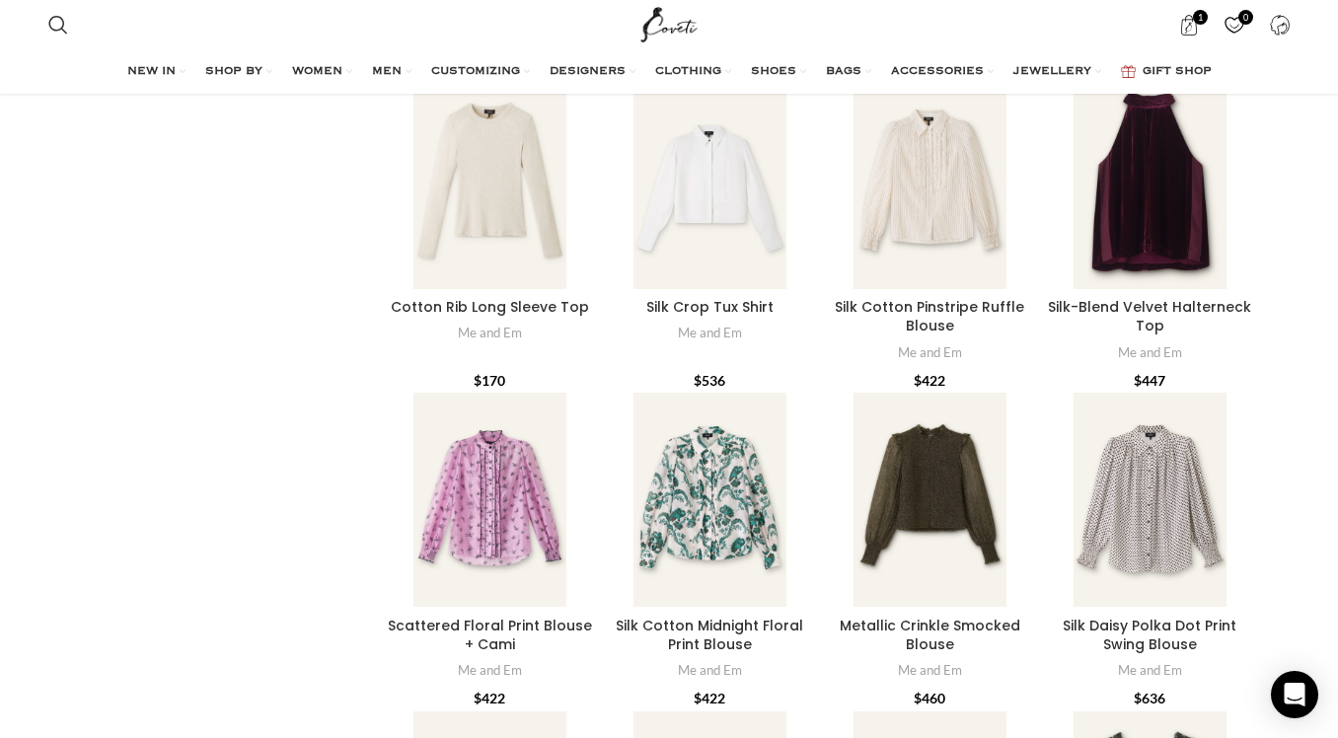
scroll to position [2377, 0]
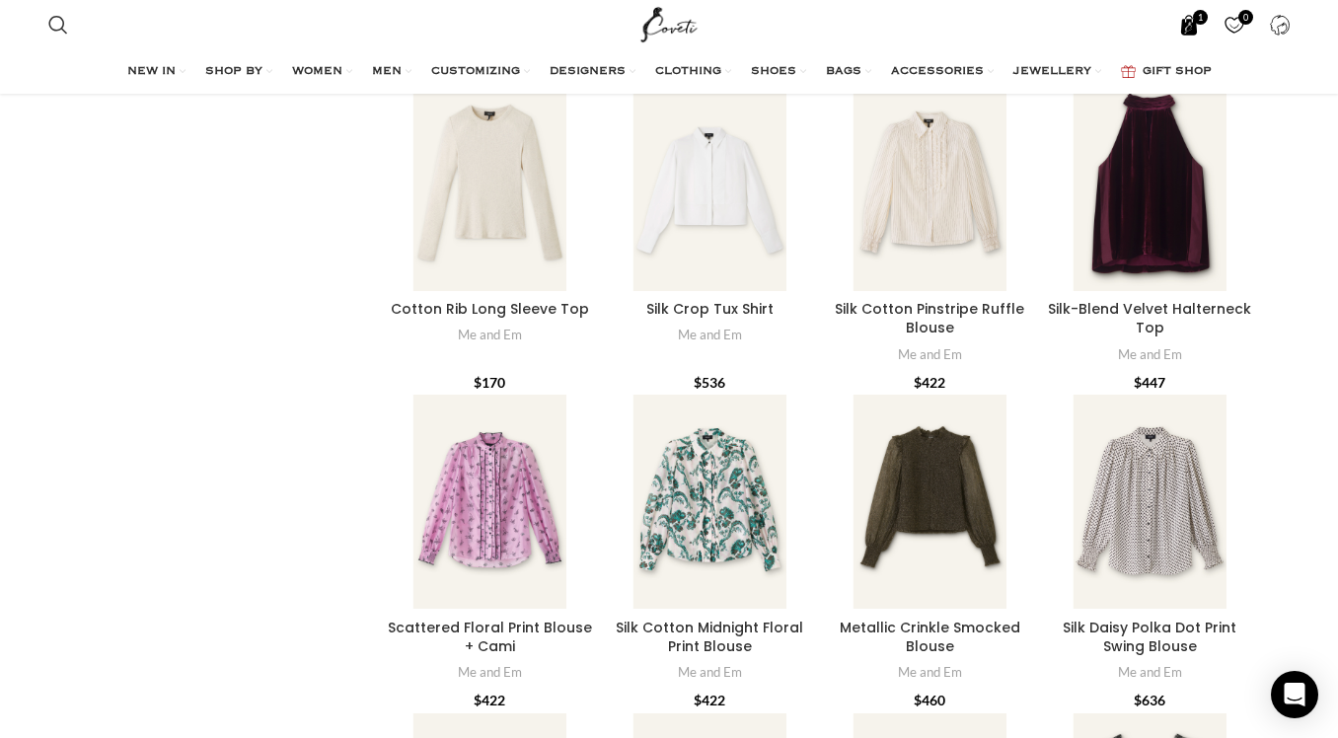
click at [1190, 16] on span "1 item" at bounding box center [1188, 25] width 21 height 21
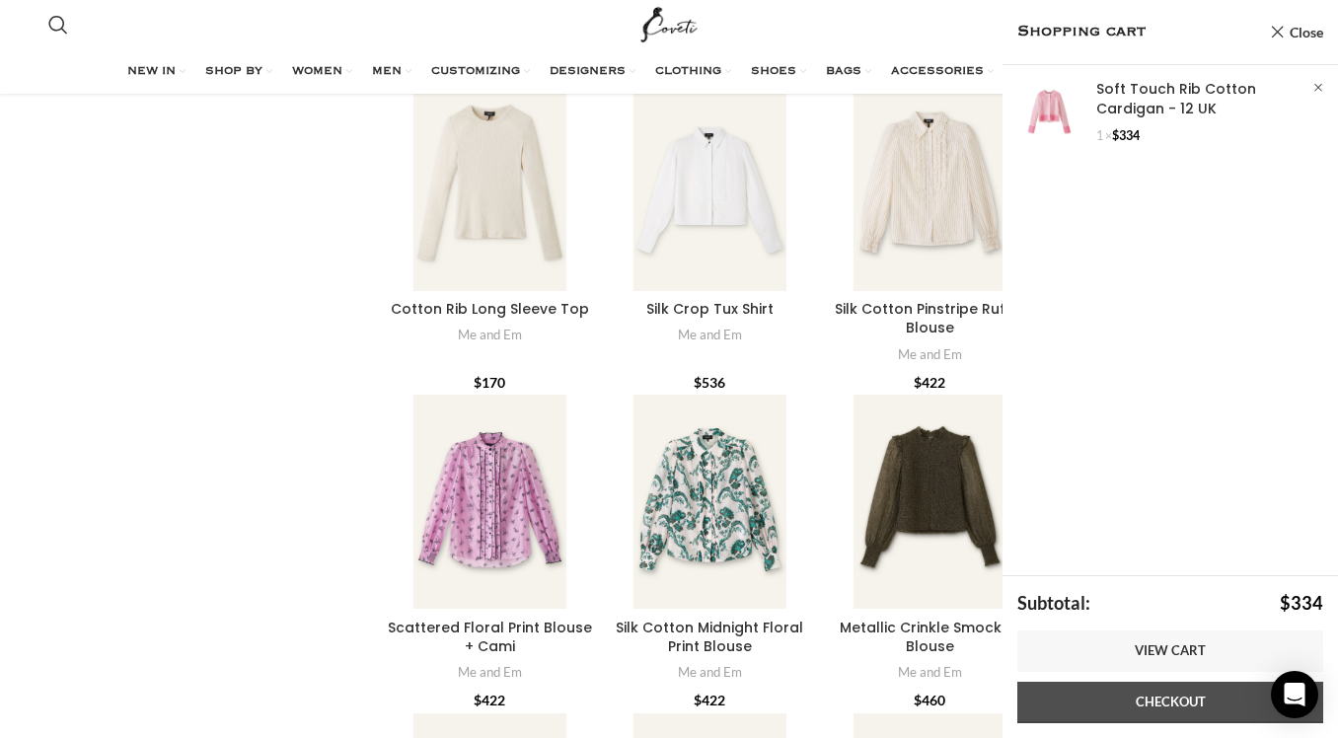
click at [1169, 699] on link "Checkout" at bounding box center [1170, 702] width 306 height 41
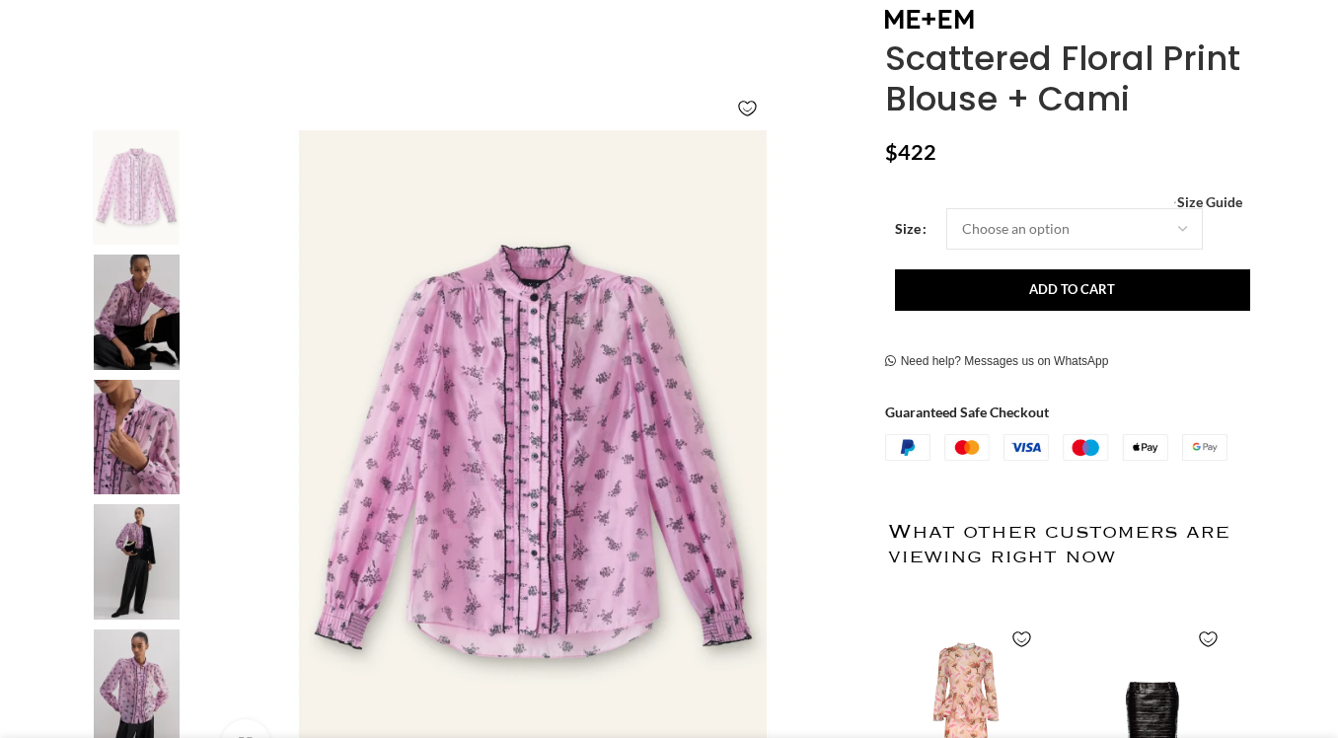
scroll to position [301, 0]
click at [133, 430] on img at bounding box center [136, 436] width 120 height 115
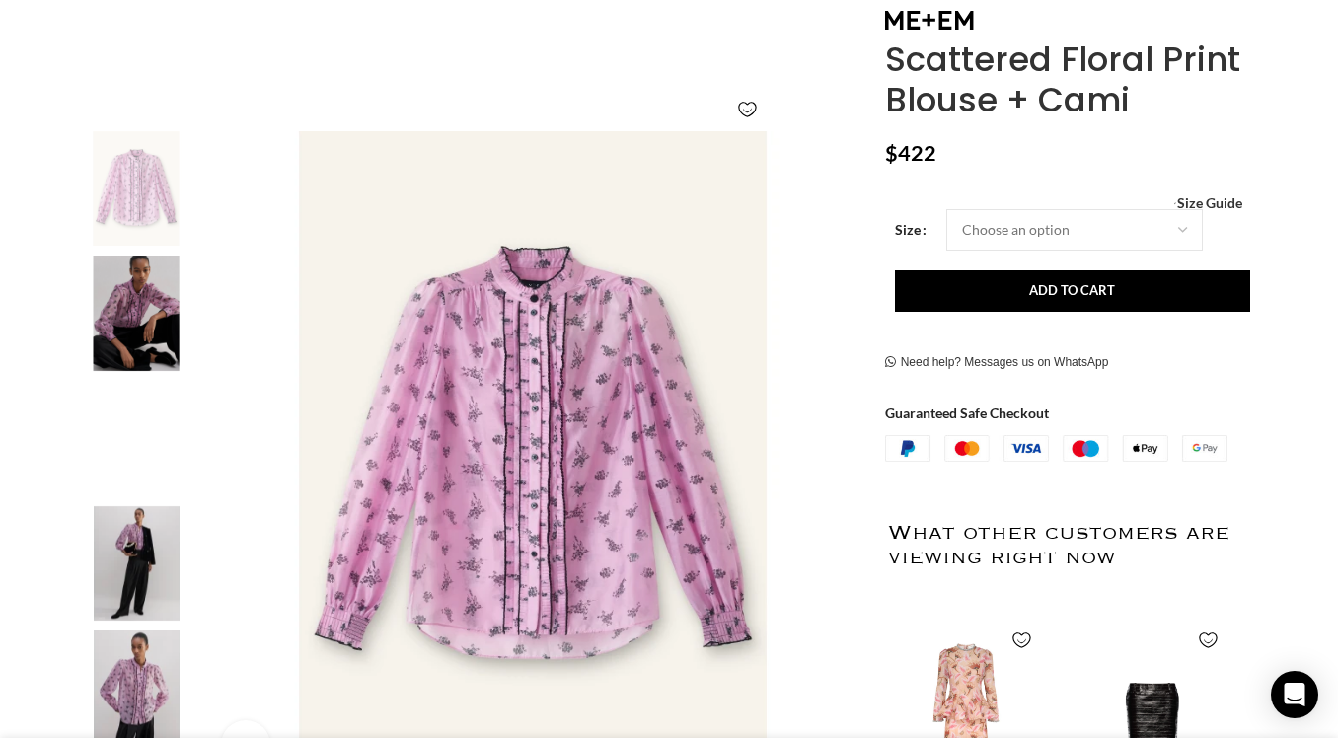
click at [132, 291] on img "2 / 6" at bounding box center [136, 313] width 120 height 115
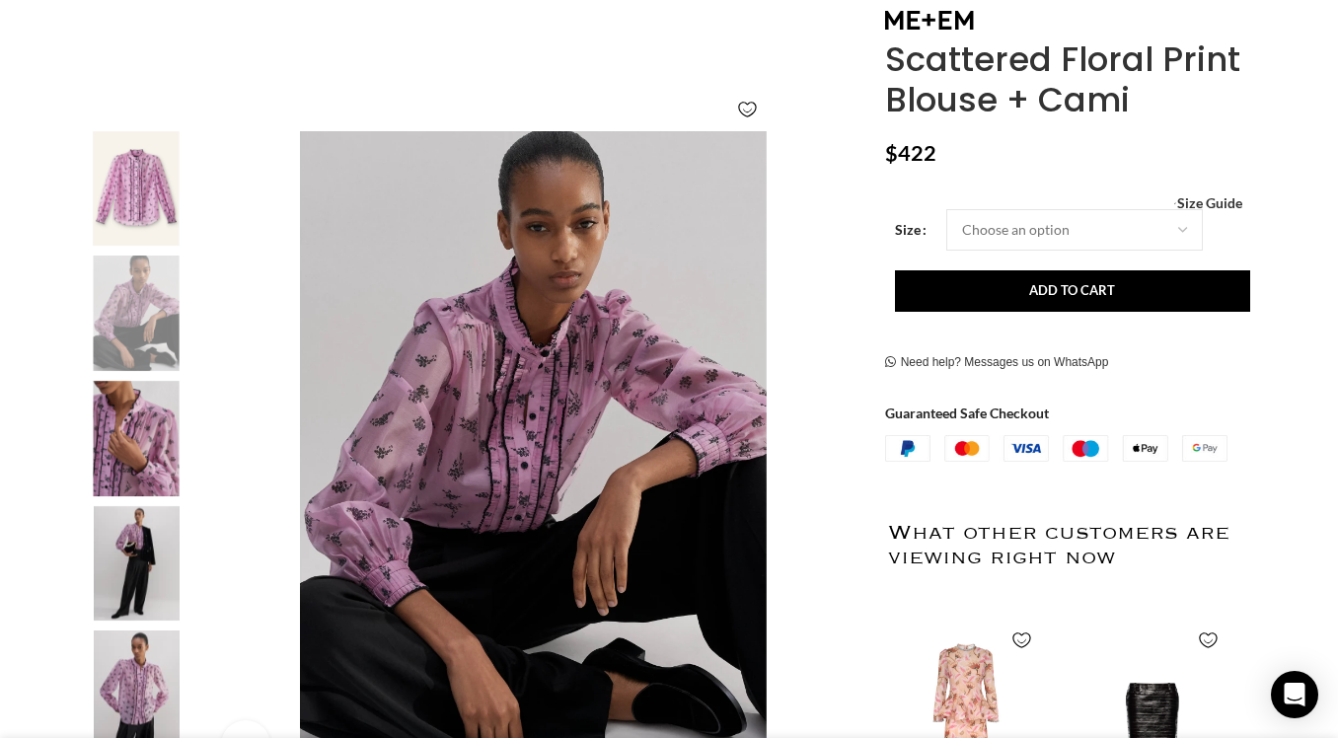
scroll to position [0, 208]
click at [138, 677] on img "5 / 6" at bounding box center [136, 687] width 120 height 115
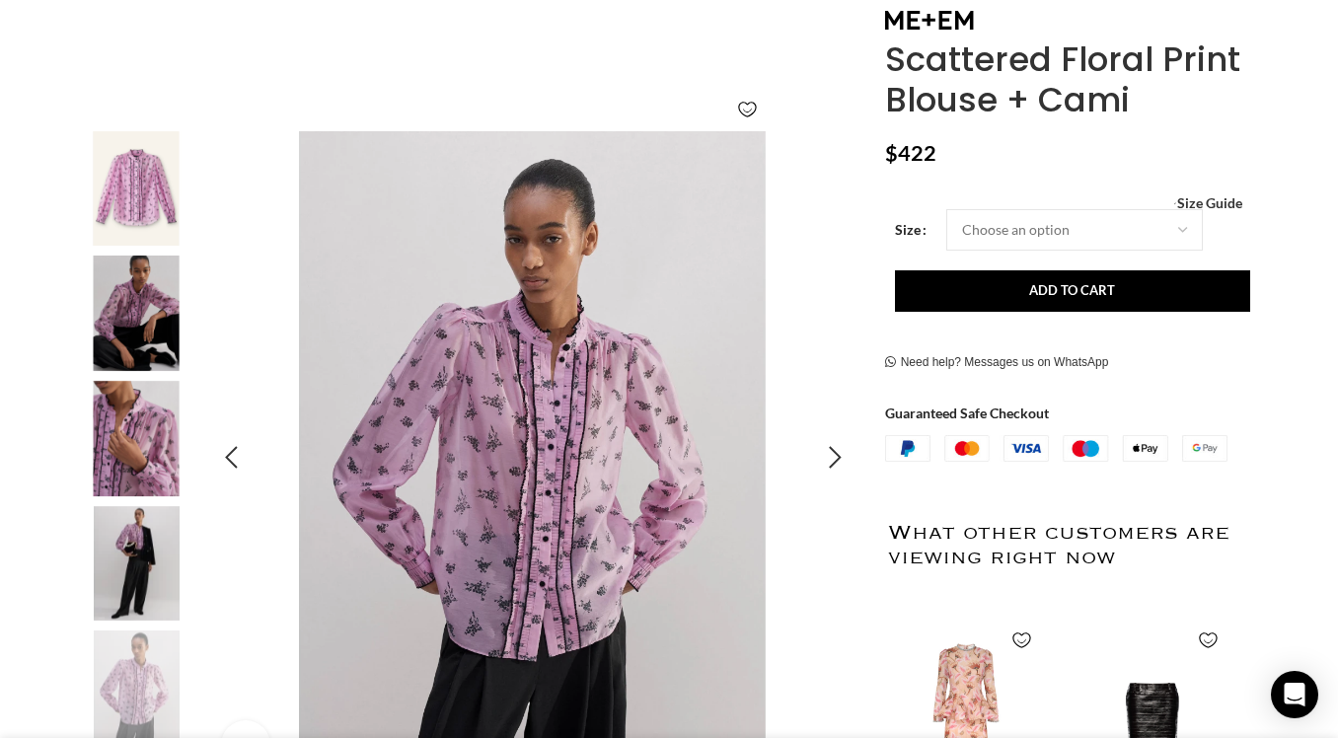
scroll to position [0, 415]
click at [838, 448] on div "Next slide" at bounding box center [835, 457] width 49 height 49
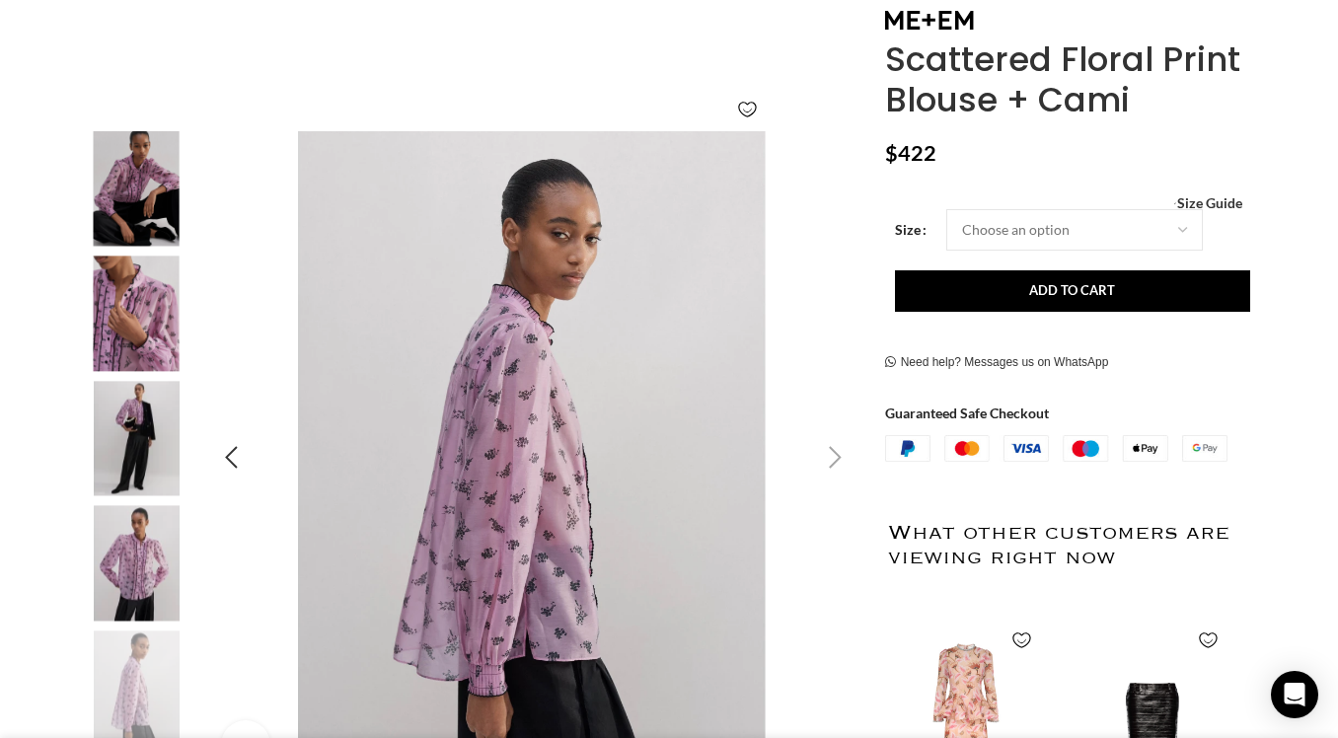
click at [838, 448] on div "Next slide" at bounding box center [835, 457] width 49 height 49
click at [832, 448] on div "Next slide" at bounding box center [835, 457] width 49 height 49
click at [222, 447] on div "Previous slide" at bounding box center [230, 457] width 49 height 49
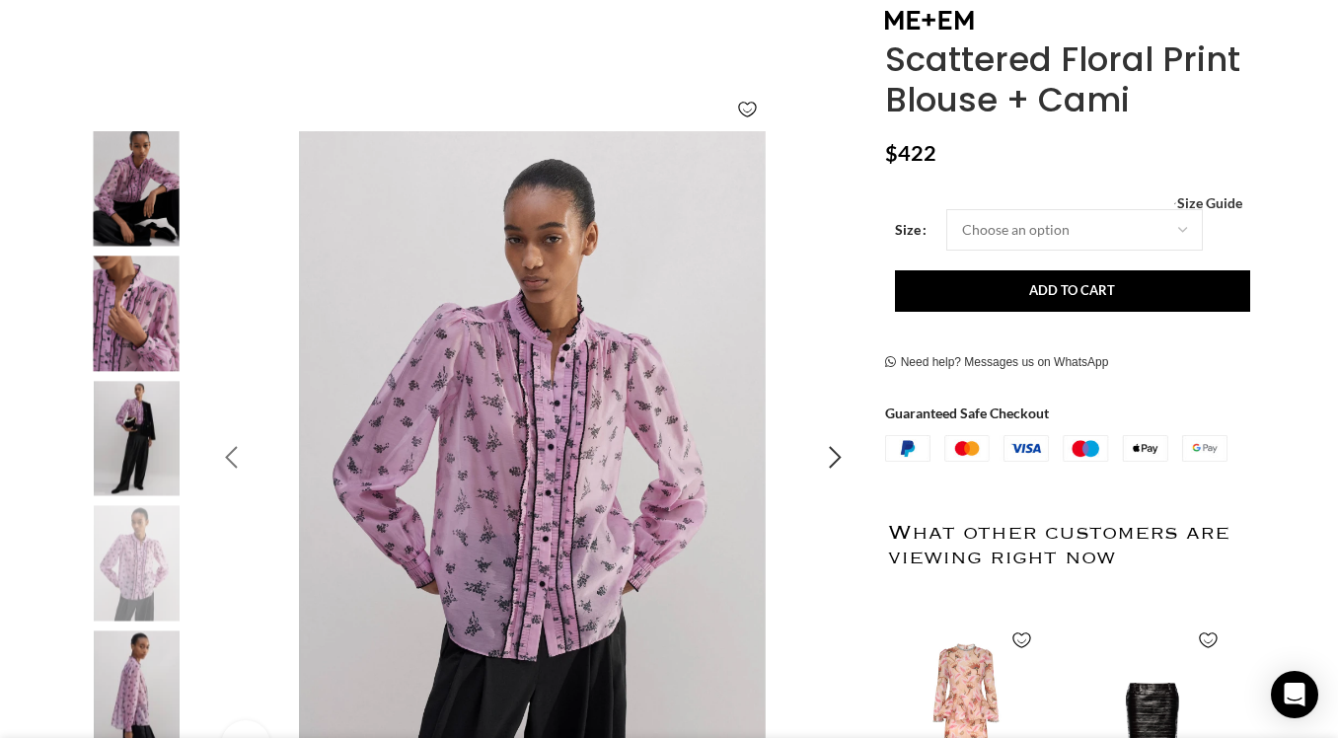
click at [223, 454] on div "Previous slide" at bounding box center [230, 457] width 49 height 49
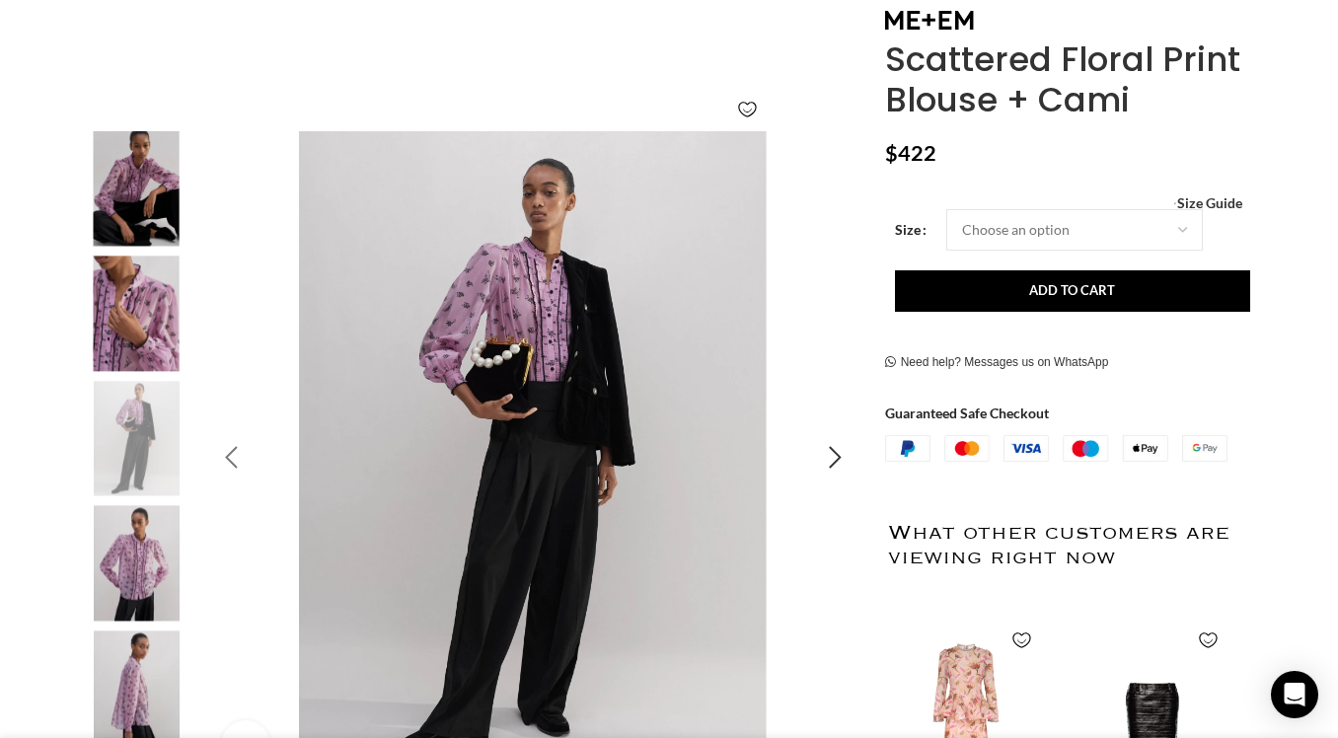
scroll to position [0, 623]
click at [223, 455] on div "Previous slide" at bounding box center [230, 457] width 49 height 49
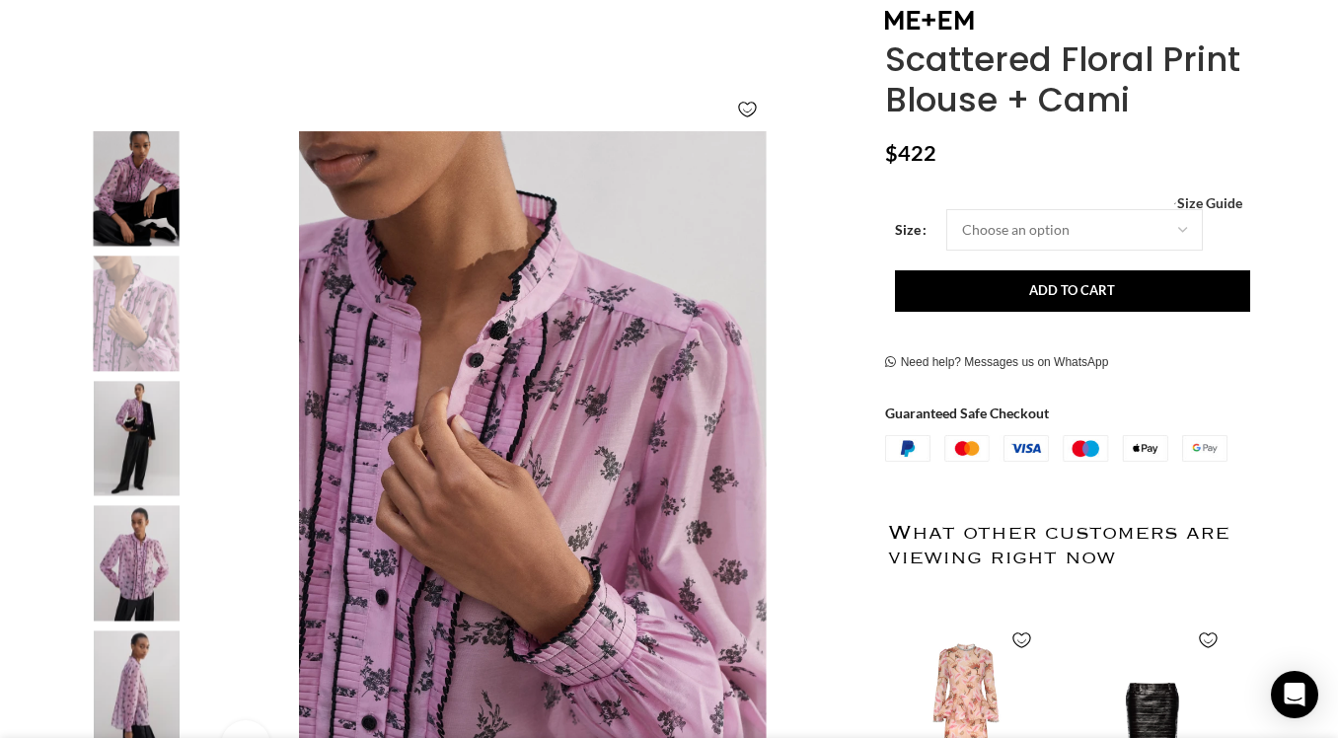
click at [127, 312] on img "3 / 6" at bounding box center [136, 313] width 120 height 115
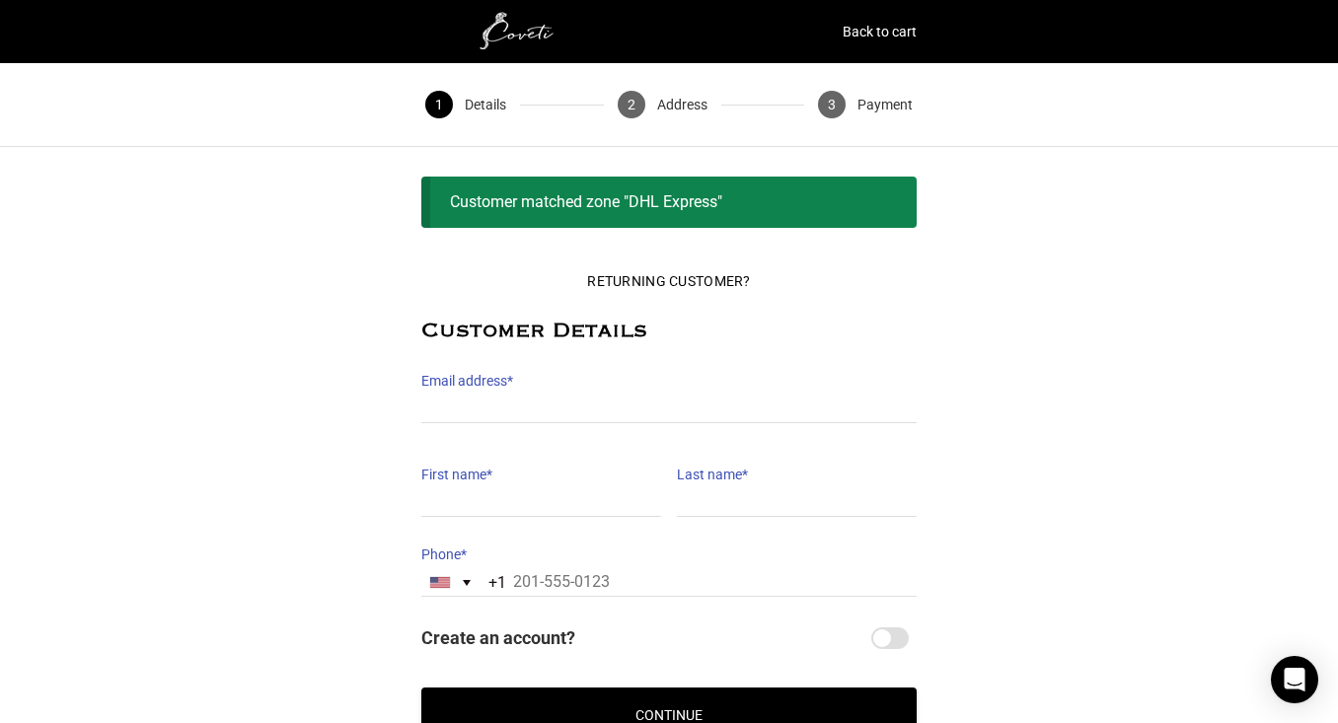
click at [509, 476] on label "First name *" at bounding box center [541, 475] width 240 height 28
click at [509, 488] on input "First name *" at bounding box center [541, 502] width 240 height 29
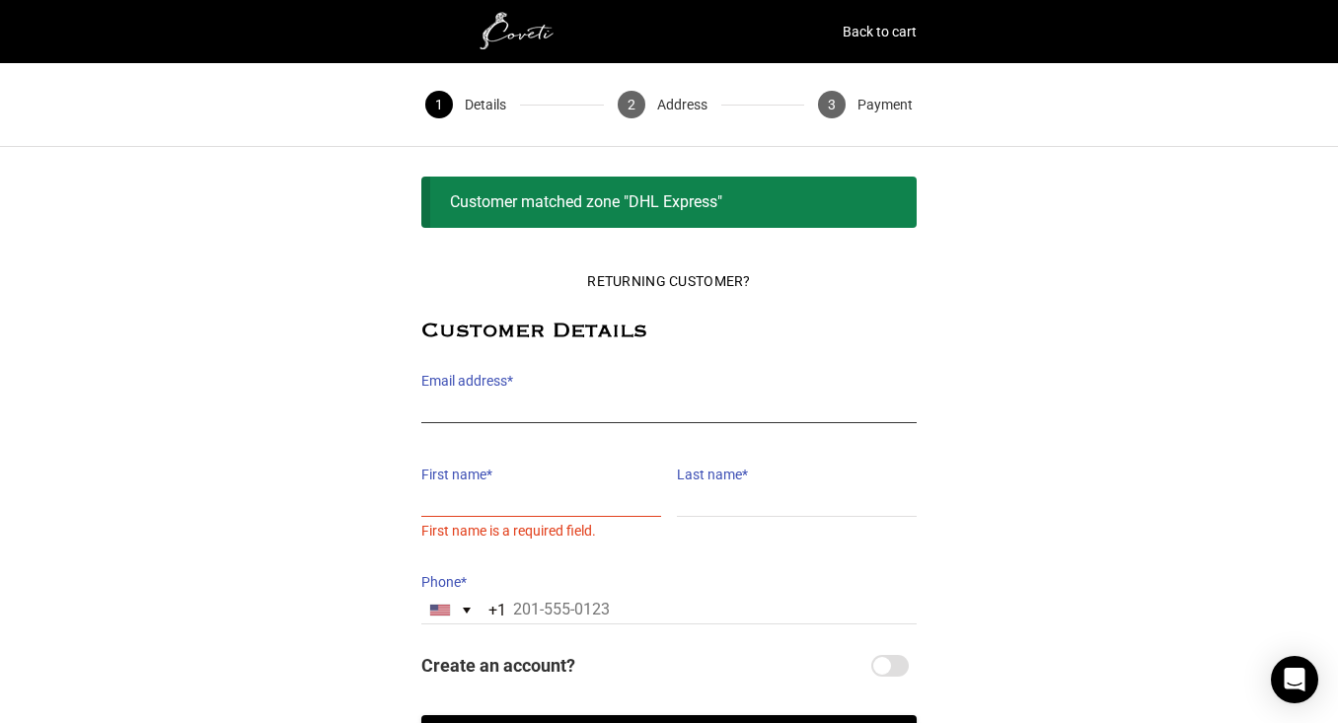
type input "[EMAIL_ADDRESS][DOMAIN_NAME]"
click at [508, 481] on label "First name *" at bounding box center [541, 475] width 240 height 28
click at [508, 488] on input "First name *" at bounding box center [541, 502] width 240 height 29
click at [645, 501] on input "First name *" at bounding box center [541, 502] width 240 height 29
type input "EVA"
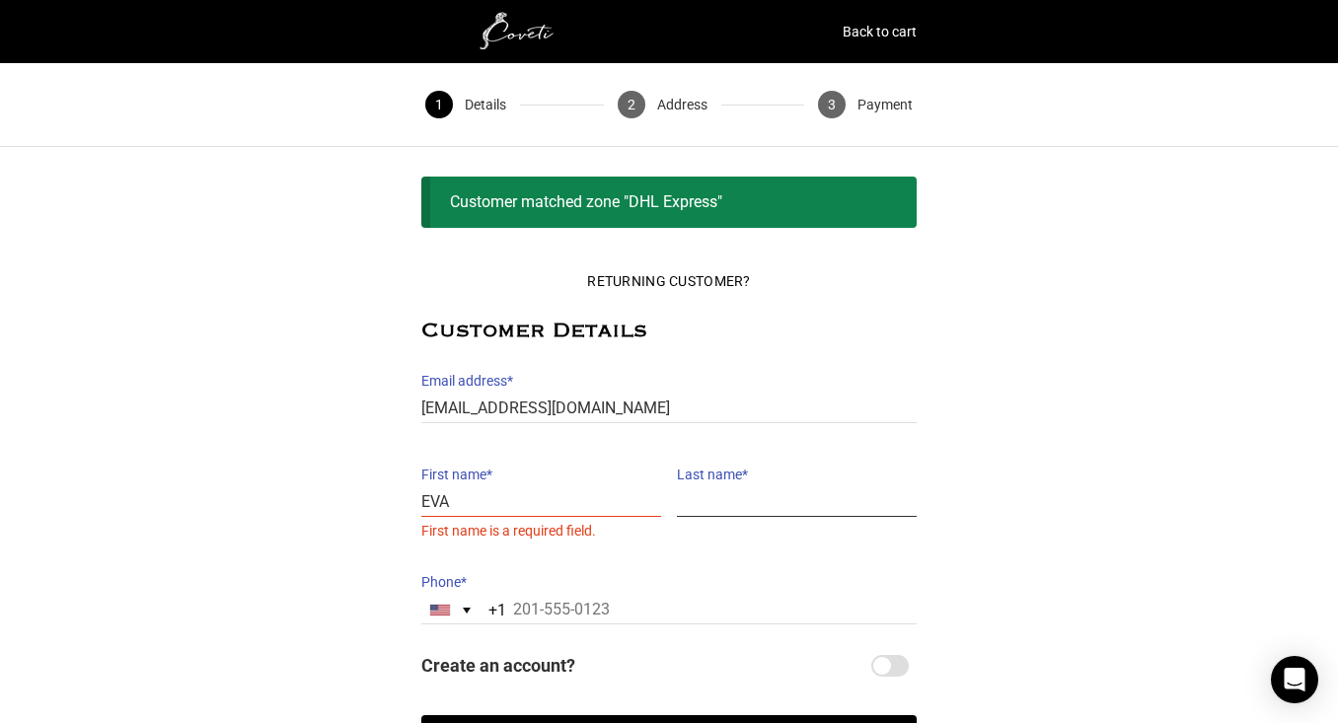
type input "FYER"
type input "646-620-9535"
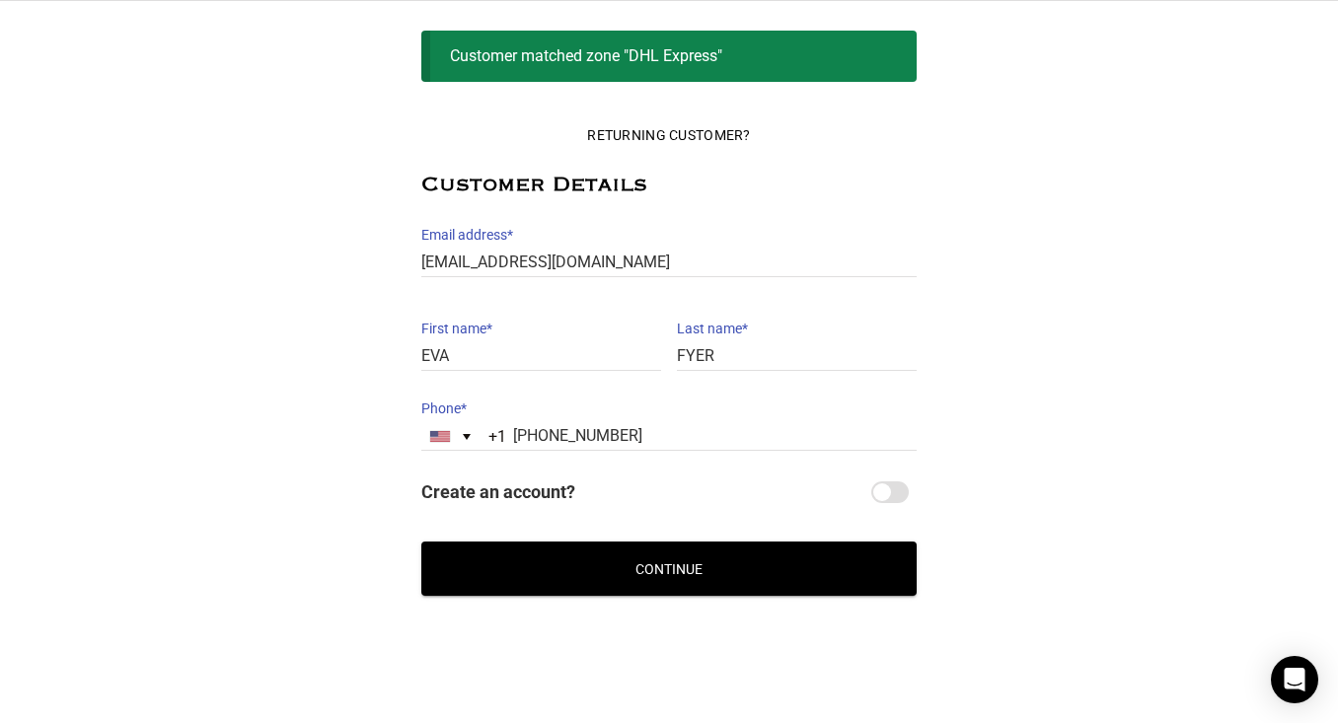
scroll to position [147, 0]
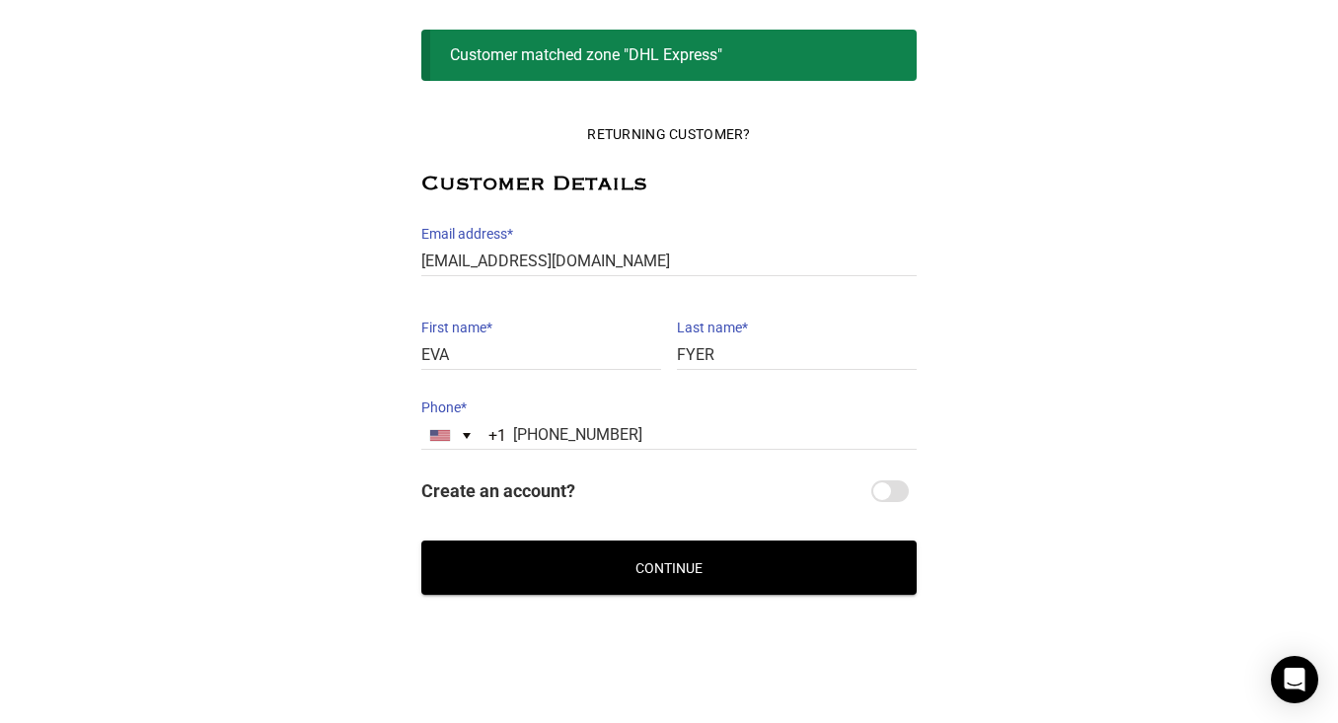
click at [682, 568] on button "Continue" at bounding box center [668, 568] width 495 height 54
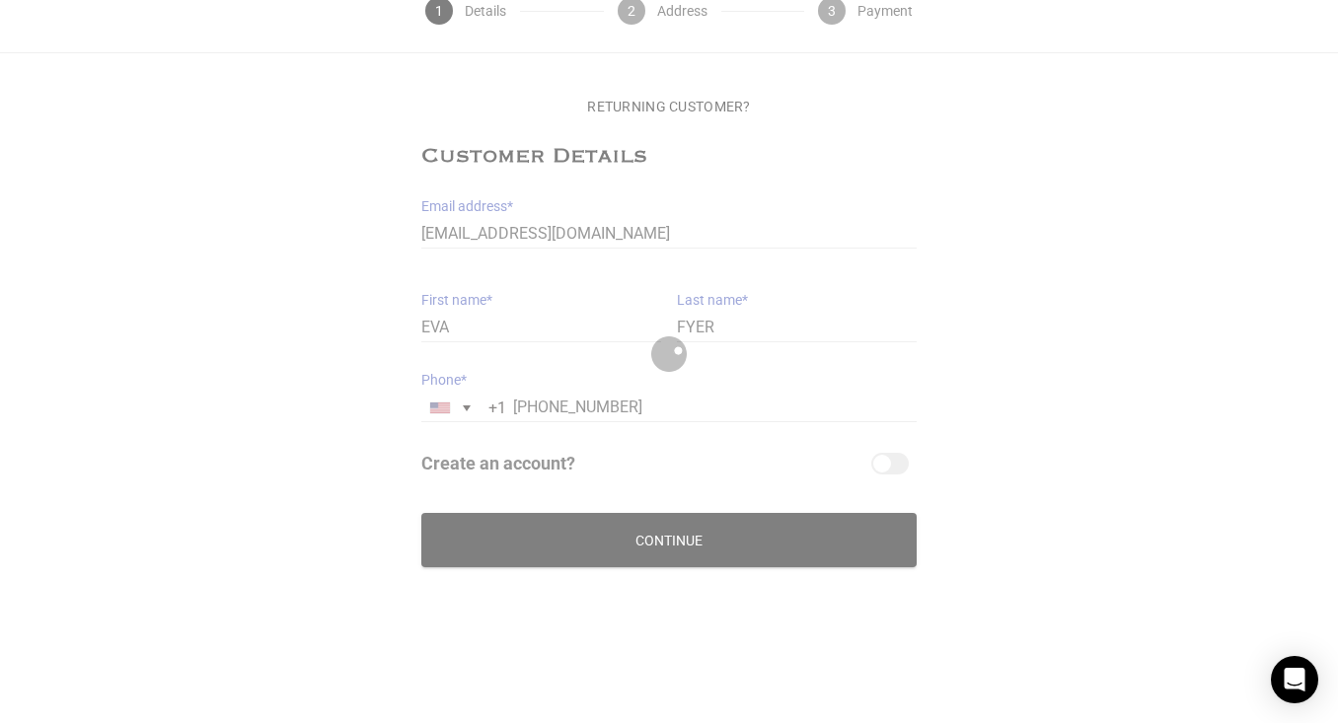
scroll to position [94, 0]
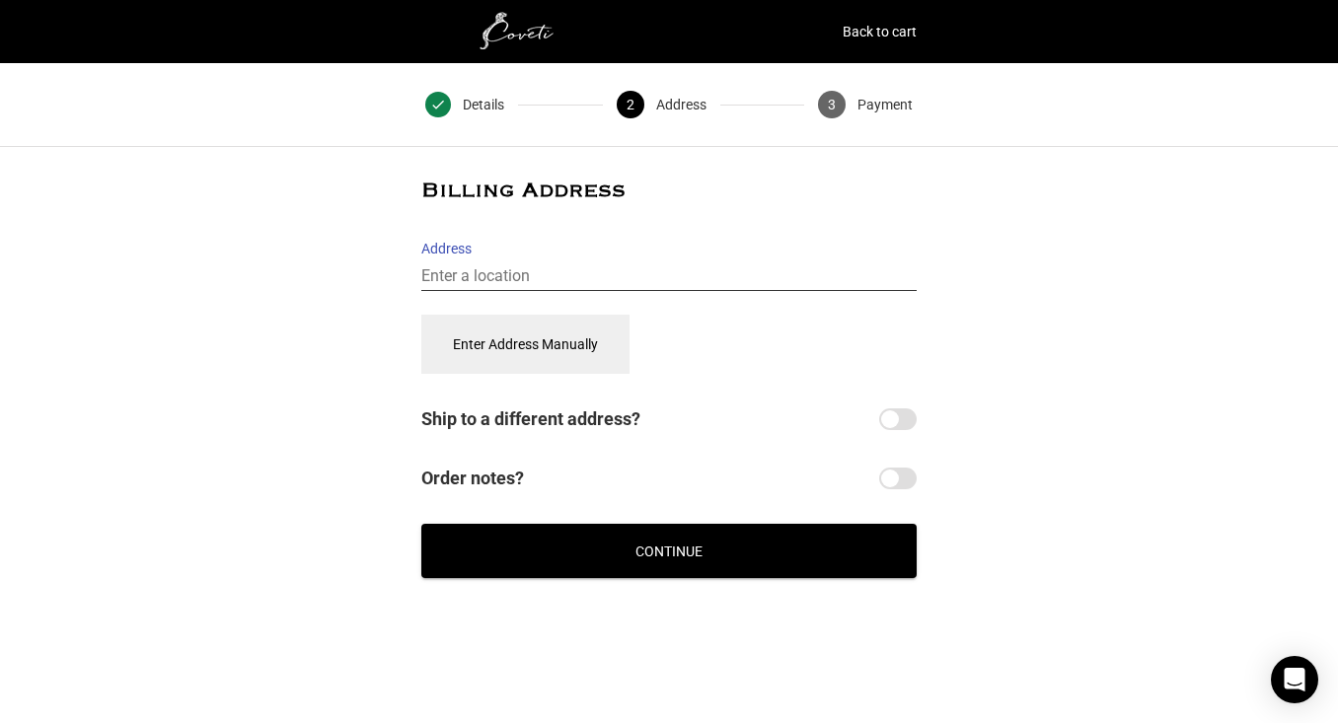
click at [526, 273] on input "Address" at bounding box center [668, 276] width 495 height 29
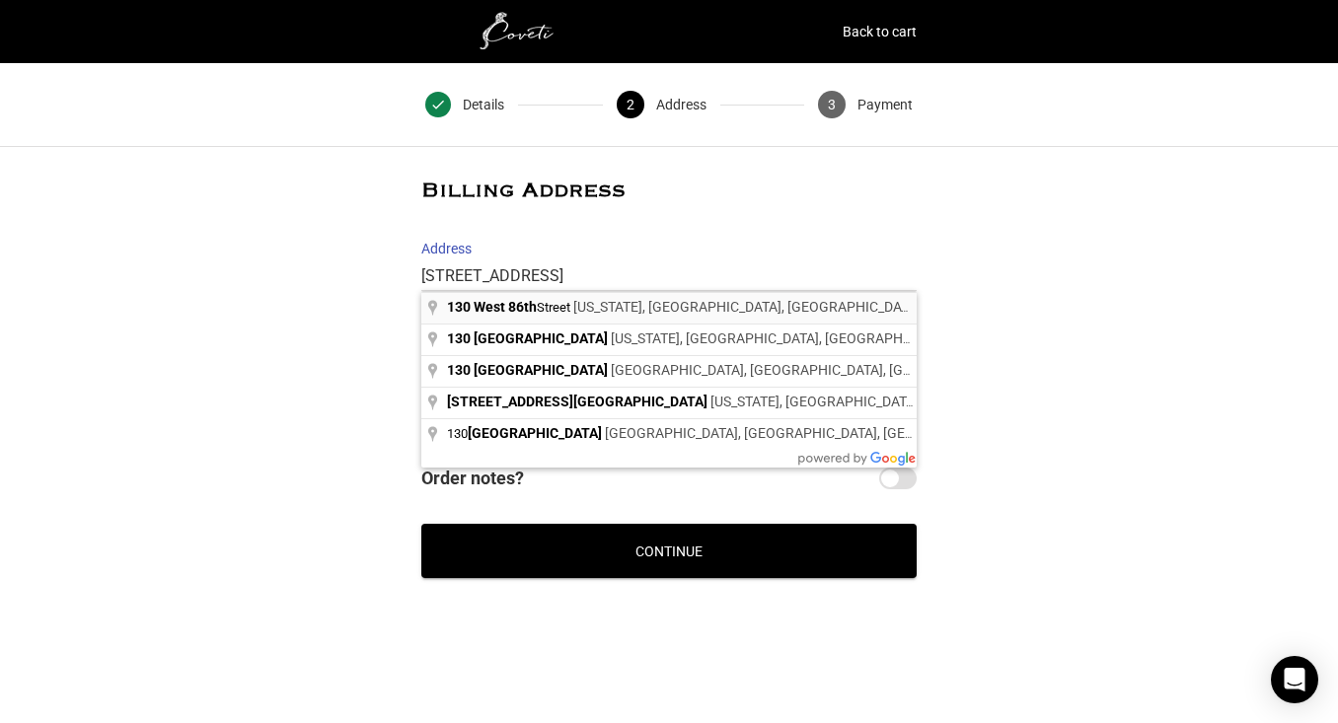
type input "130 West 86th Street, New York, NY, USA"
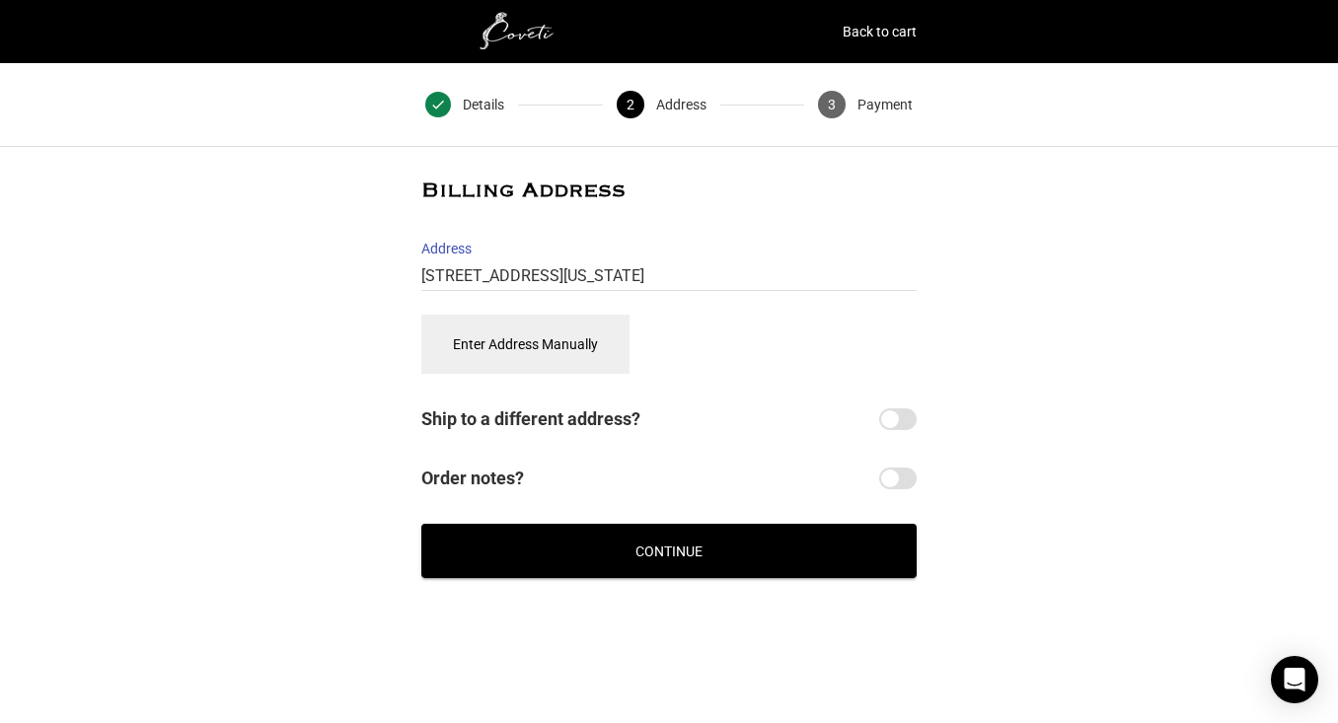
select select "US"
type input "130 W 86th St"
type input "130 W 86th St, New York"
type input "New York"
type input "10024"
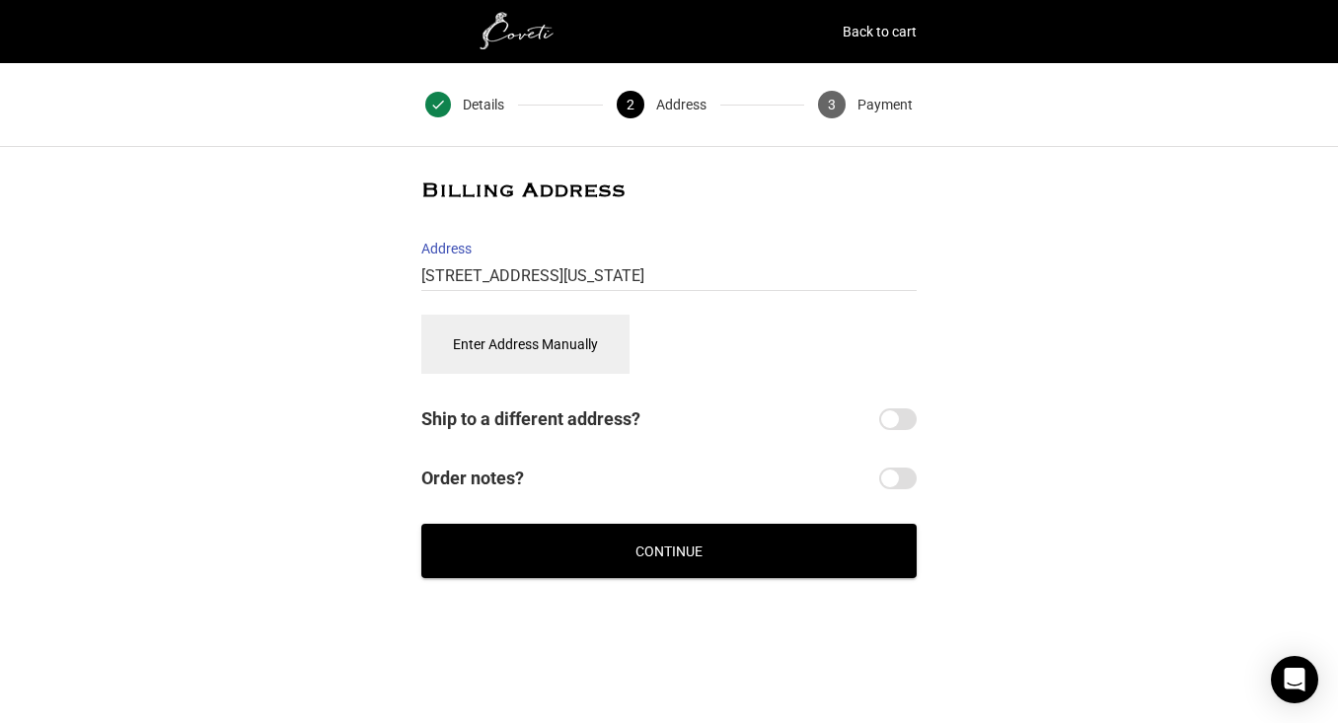
select select "NY"
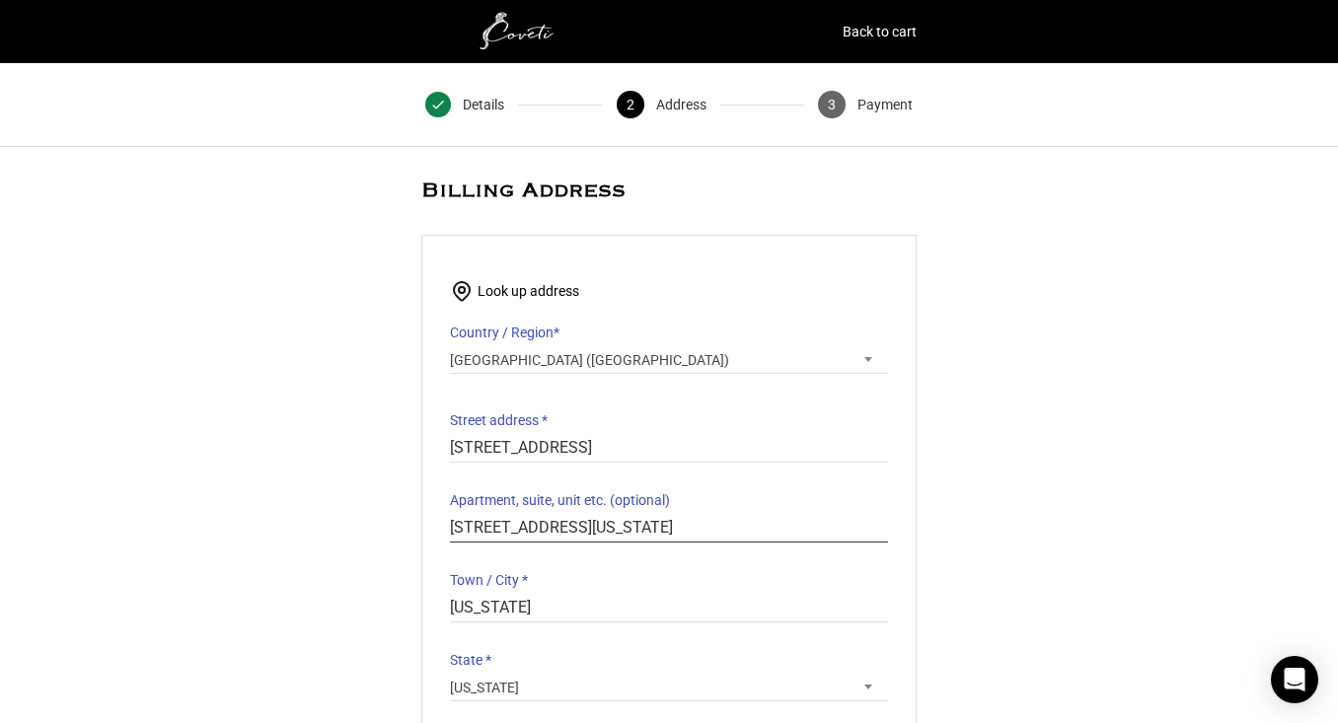
drag, startPoint x: 633, startPoint y: 526, endPoint x: 450, endPoint y: 523, distance: 183.5
type input "#9A"
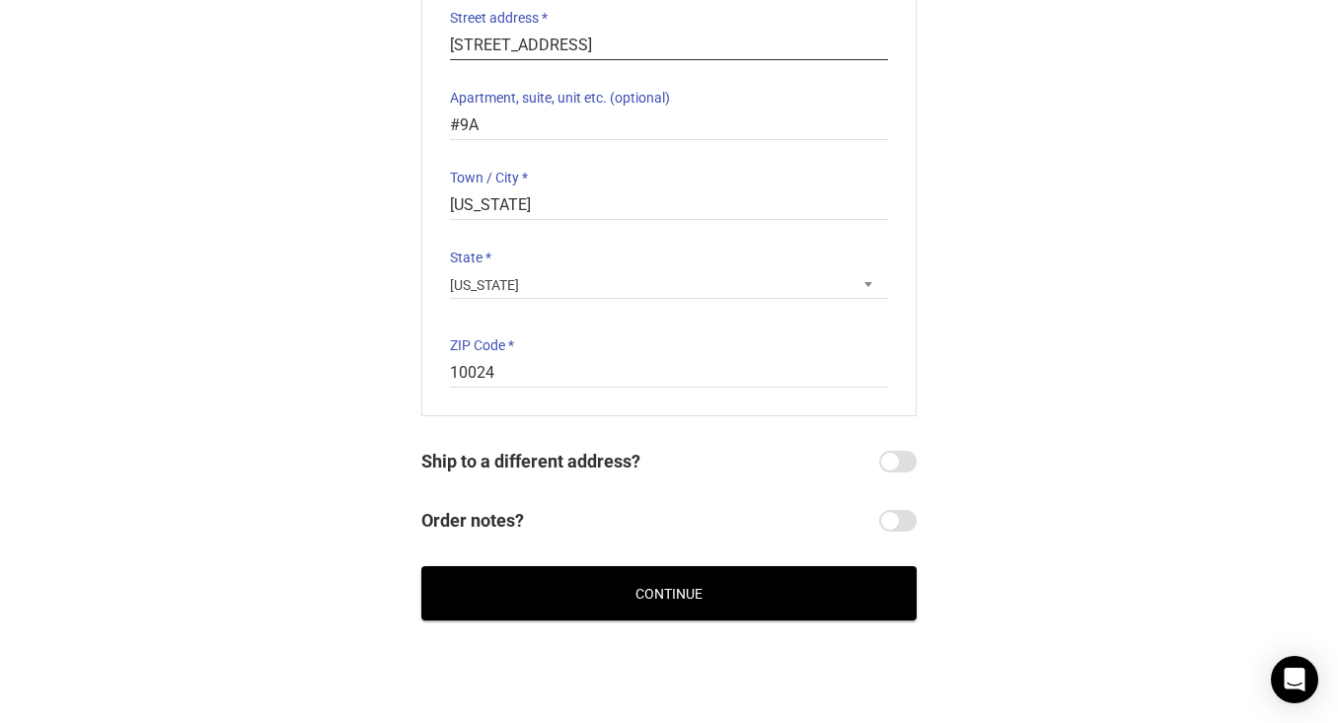
scroll to position [407, 0]
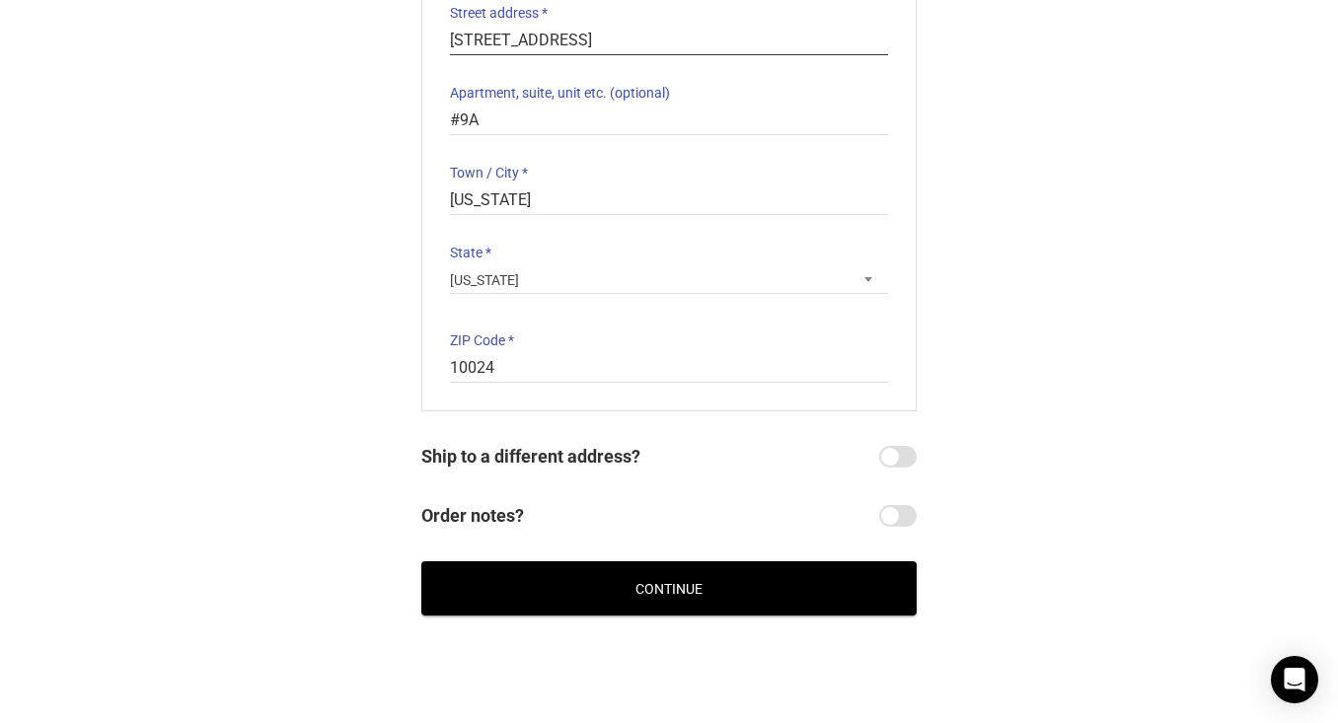
type input "130 West 86th St"
click at [668, 588] on button "Continue" at bounding box center [668, 588] width 495 height 54
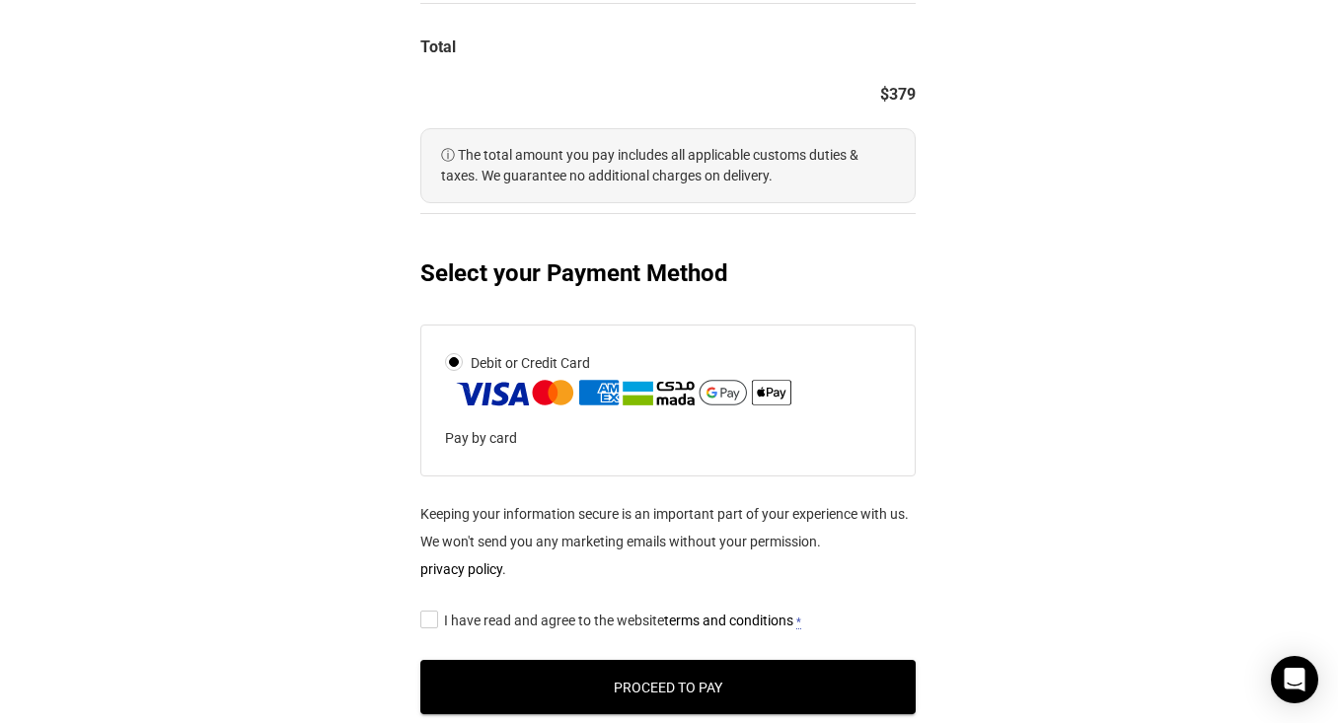
scroll to position [765, 1]
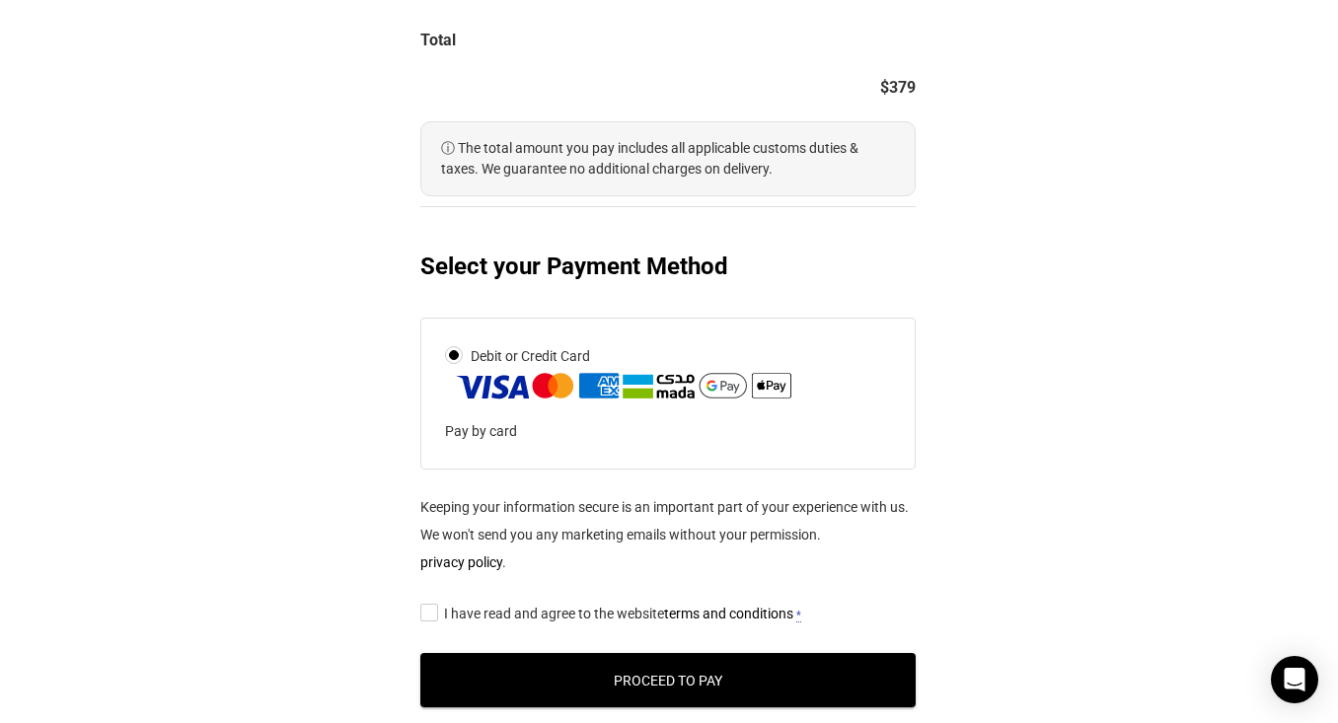
click at [425, 612] on input "I have read and agree to the website terms and conditions *" at bounding box center [426, 612] width 13 height 0
click at [659, 672] on button "Proceed to Pay" at bounding box center [667, 680] width 495 height 54
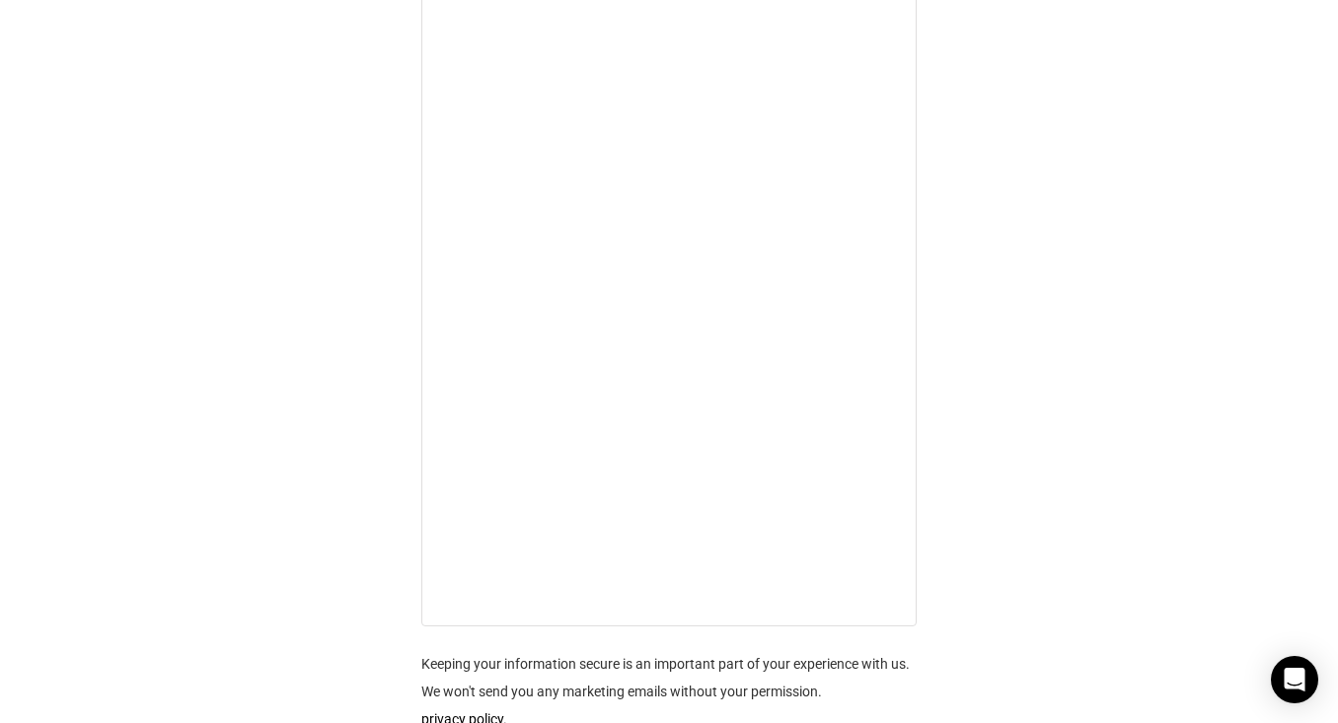
scroll to position [1221, 0]
